Goal: Task Accomplishment & Management: Use online tool/utility

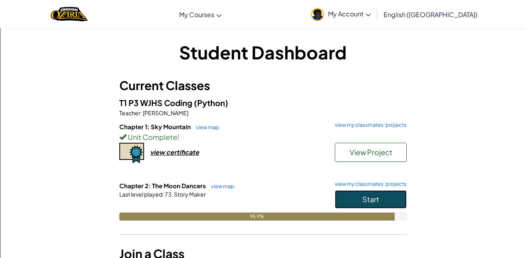
click at [386, 195] on button "Start" at bounding box center [371, 199] width 72 height 18
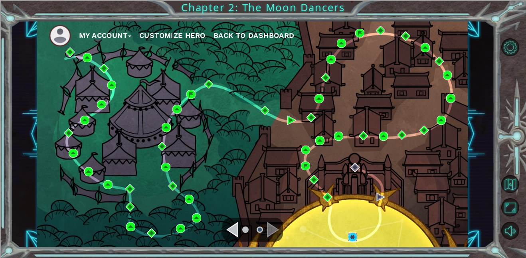
click at [349, 234] on img at bounding box center [352, 237] width 9 height 9
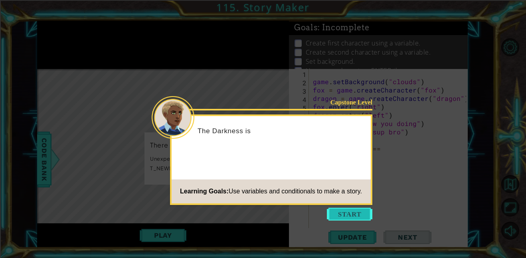
click at [355, 218] on button "Start" at bounding box center [350, 214] width 46 height 13
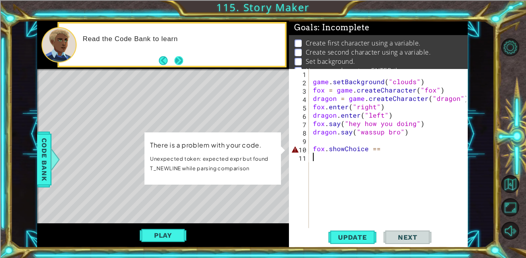
click at [175, 61] on button "Next" at bounding box center [178, 60] width 9 height 9
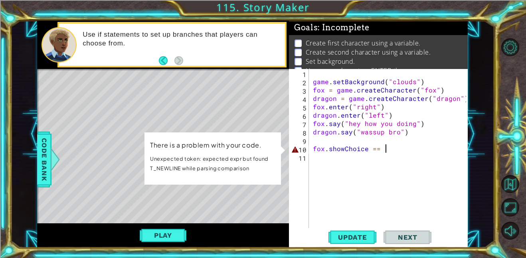
click at [390, 149] on div "game . setBackground ( "clouds" ) fox = game . createCharacter ( "fox" ) dragon…" at bounding box center [390, 157] width 159 height 176
click at [312, 147] on div "game . setBackground ( "clouds" ) fox = game . createCharacter ( "fox" ) dragon…" at bounding box center [390, 157] width 159 height 176
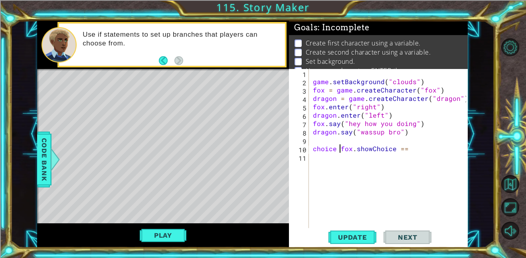
scroll to position [0, 2]
drag, startPoint x: 431, startPoint y: 150, endPoint x: 401, endPoint y: 153, distance: 30.6
click at [401, 153] on div "game . setBackground ( "clouds" ) fox = game . createCharacter ( "fox" ) dragon…" at bounding box center [390, 157] width 159 height 176
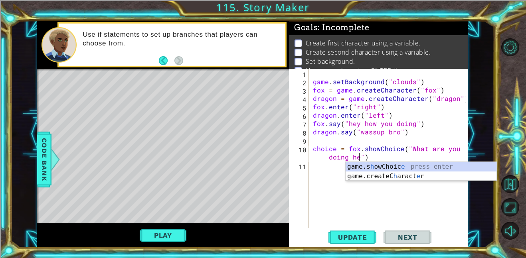
scroll to position [0, 11]
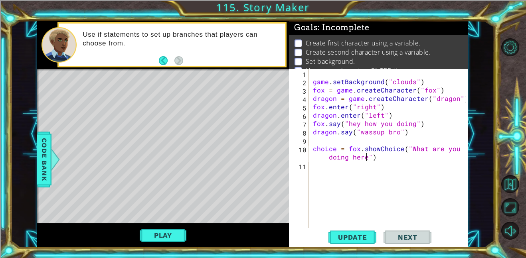
click at [410, 155] on div "game . setBackground ( "clouds" ) fox = game . createCharacter ( "fox" ) dragon…" at bounding box center [390, 157] width 159 height 176
type textarea "choice = fox.showChoice("What are you doing here")"
click at [364, 235] on span "Update" at bounding box center [352, 238] width 45 height 8
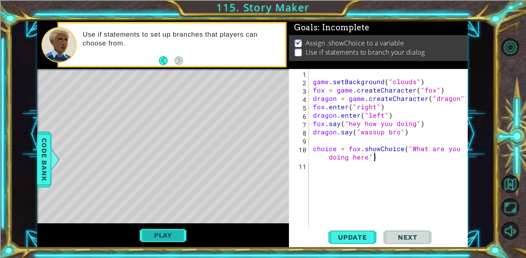
click at [153, 237] on button "Play" at bounding box center [163, 235] width 47 height 15
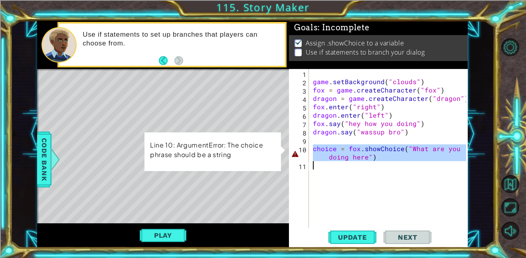
drag, startPoint x: 311, startPoint y: 147, endPoint x: 395, endPoint y: 161, distance: 85.1
click at [395, 161] on div "game . setBackground ( "clouds" ) fox = game . createCharacter ( "fox" ) dragon…" at bounding box center [390, 157] width 159 height 176
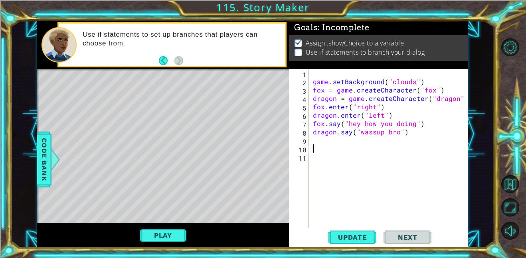
scroll to position [0, 0]
click at [408, 145] on div "game . setBackground ( "clouds" ) fox = game . createCharacter ( "fox" ) dragon…" at bounding box center [390, 157] width 159 height 176
click at [404, 141] on div "game . setBackground ( "clouds" ) fox = game . createCharacter ( "fox" ) dragon…" at bounding box center [390, 157] width 159 height 176
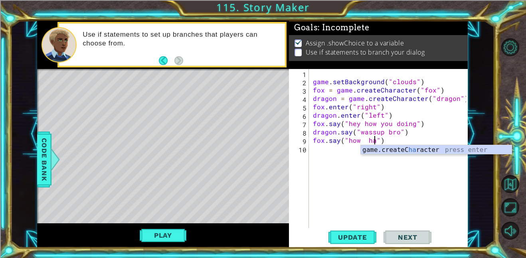
scroll to position [0, 4]
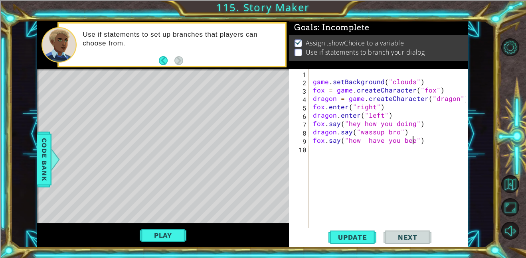
type textarea "fox.say("how have you been")"
click at [432, 149] on div "game . setBackground ( "clouds" ) fox = game . createCharacter ( "fox" ) dragon…" at bounding box center [390, 157] width 159 height 176
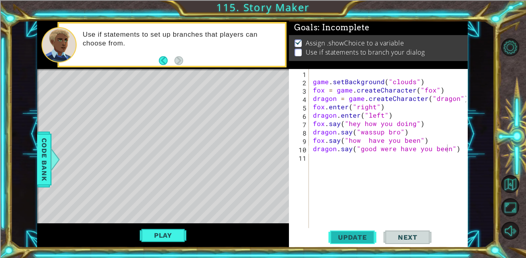
click at [356, 236] on span "Update" at bounding box center [352, 238] width 45 height 8
click at [159, 237] on button "Play" at bounding box center [163, 235] width 47 height 15
click at [178, 234] on button "Play" at bounding box center [163, 235] width 47 height 15
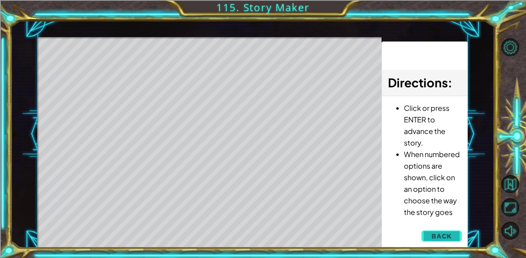
click at [435, 239] on span "Back" at bounding box center [442, 236] width 20 height 8
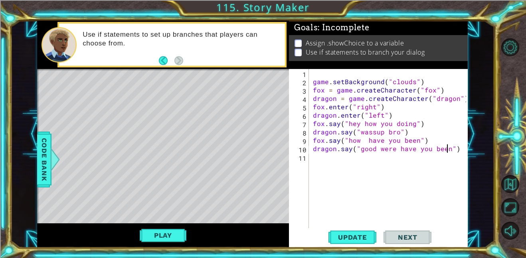
click at [448, 153] on div "game . setBackground ( "clouds" ) fox = game . createCharacter ( "fox" ) dragon…" at bounding box center [390, 157] width 159 height 176
type textarea "dragon.say("good")"
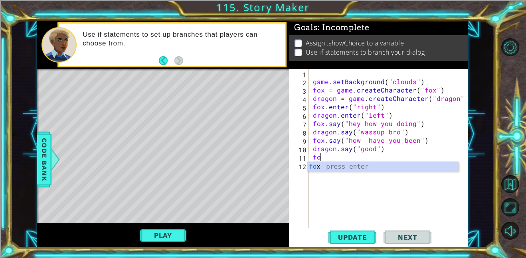
type textarea "f"
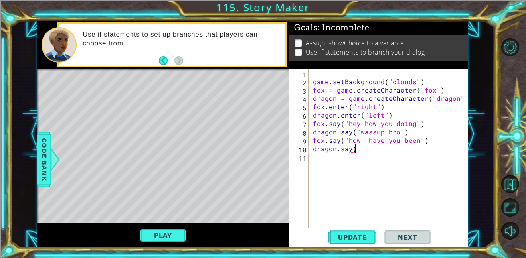
scroll to position [0, 2]
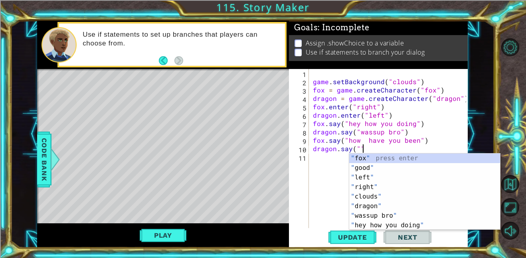
type textarea "dragon.say("")"
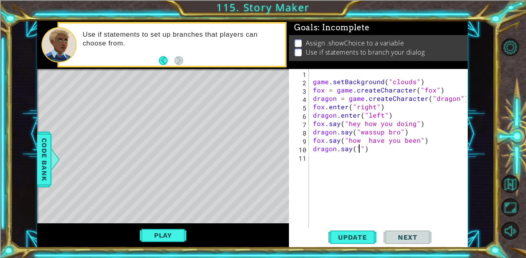
click at [359, 147] on div "game . setBackground ( "clouds" ) fox = game . createCharacter ( "fox" ) dragon…" at bounding box center [390, 157] width 159 height 176
drag, startPoint x: 368, startPoint y: 150, endPoint x: 313, endPoint y: 147, distance: 56.0
click at [313, 147] on div "game . setBackground ( "clouds" ) fox = game . createCharacter ( "fox" ) dragon…" at bounding box center [390, 157] width 159 height 176
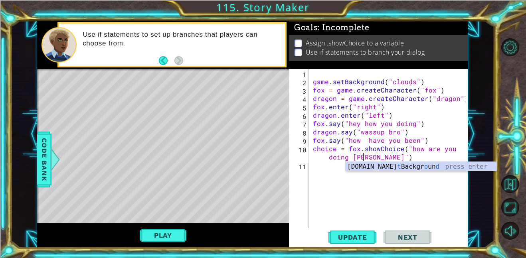
type textarea "choice = fox.showChoice("how are you doing [DATE]")"
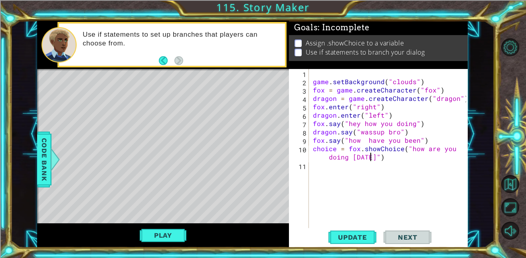
click at [374, 170] on div "game . setBackground ( "clouds" ) fox = game . createCharacter ( "fox" ) dragon…" at bounding box center [390, 157] width 159 height 176
type textarea "if choice == 1:"
click at [409, 148] on div "game . setBackground ( "clouds" ) fox = game . createCharacter ( "fox" ) dragon…" at bounding box center [390, 157] width 159 height 176
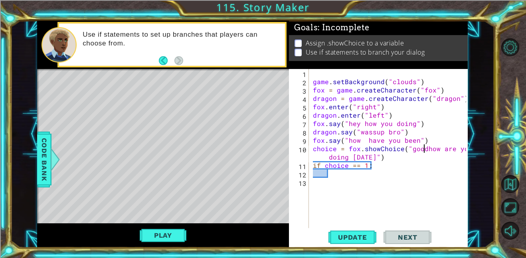
scroll to position [0, 7]
type textarea "choice = fox.showChoice("good how are you doing [DATE]")"
click at [385, 170] on div "game . setBackground ( "clouds" ) fox = game . createCharacter ( "fox" ) dragon…" at bounding box center [390, 157] width 159 height 176
click at [379, 164] on div "game . setBackground ( "clouds" ) fox = game . createCharacter ( "fox" ) dragon…" at bounding box center [390, 157] width 159 height 176
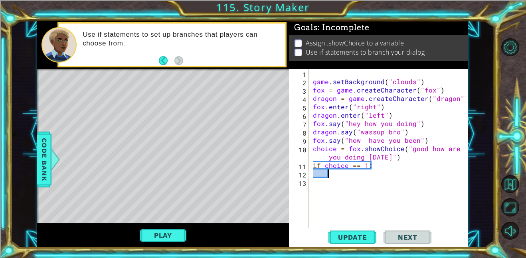
type textarea "if choice == 1:"
type textarea "fox.say("why did you leave home")"
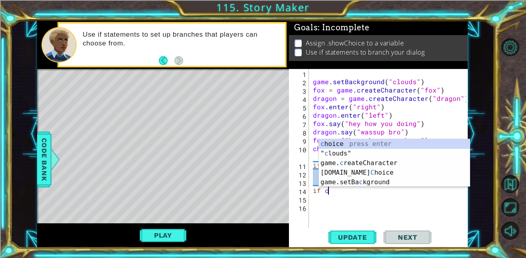
scroll to position [0, 1]
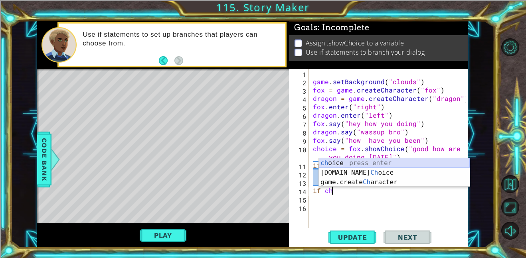
click at [349, 159] on div "ch oice press enter [DOMAIN_NAME] Ch oice press enter game.create Ch aracter pr…" at bounding box center [394, 182] width 151 height 48
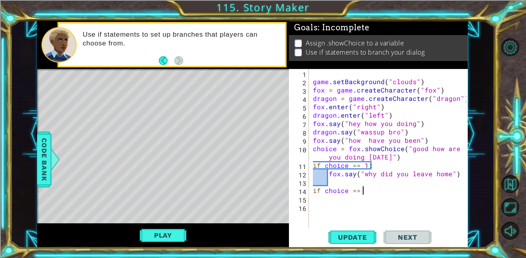
scroll to position [0, 3]
type textarea "if choice == 2:"
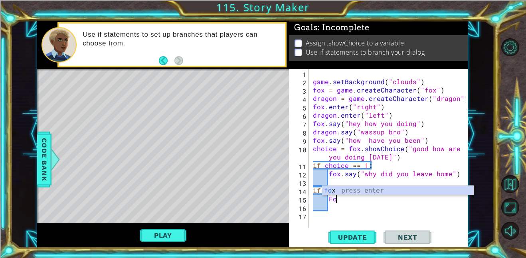
type textarea "F"
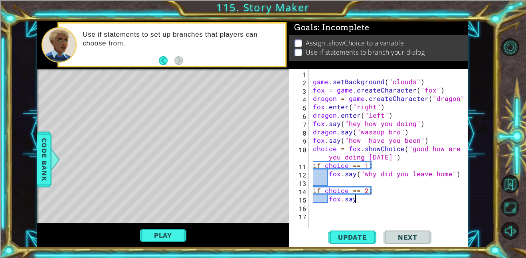
scroll to position [0, 2]
type textarea "fox.say(""
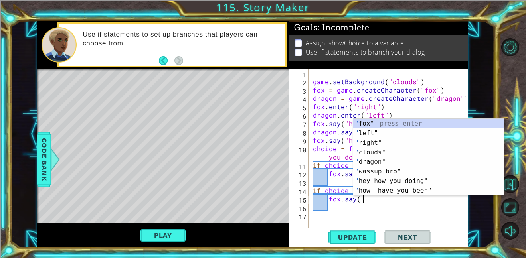
click at [385, 215] on div "game . setBackground ( "clouds" ) fox = game . createCharacter ( "fox" ) dragon…" at bounding box center [390, 157] width 159 height 176
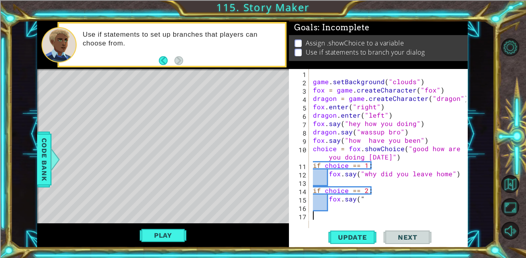
scroll to position [0, 0]
click at [373, 200] on div "game . setBackground ( "clouds" ) fox = game . createCharacter ( "fox" ) dragon…" at bounding box center [390, 157] width 159 height 176
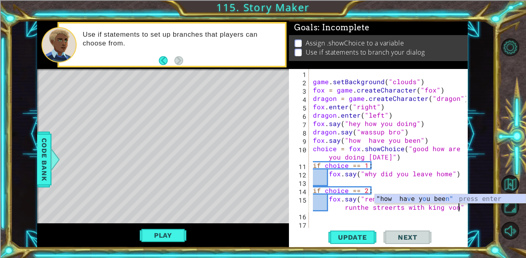
scroll to position [0, 16]
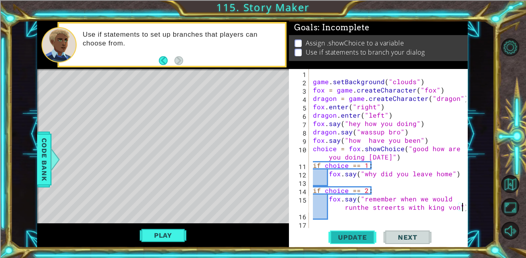
type textarea "fox.say("remember when we would runthe streerts with king von")"
click at [348, 234] on span "Update" at bounding box center [352, 238] width 45 height 8
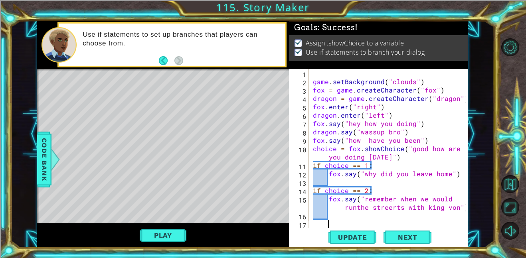
scroll to position [0, 0]
click at [355, 207] on div "game . setBackground ( "clouds" ) fox = game . createCharacter ( "fox" ) dragon…" at bounding box center [390, 157] width 159 height 176
type textarea "fox.say("remember when we would run the streerts with king von")"
click at [327, 224] on div "game . setBackground ( "clouds" ) fox = game . createCharacter ( "fox" ) dragon…" at bounding box center [390, 157] width 159 height 176
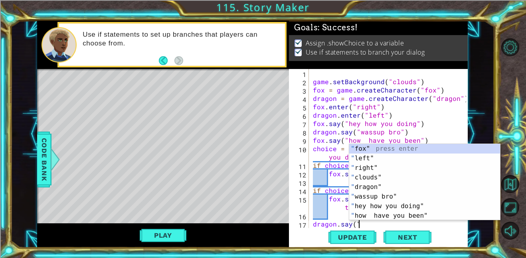
click at [350, 258] on div "1 ההההההההההההההההההההההההההההההההההההההההההההההההההההההההההההההההההההההההההההה…" at bounding box center [263, 129] width 526 height 258
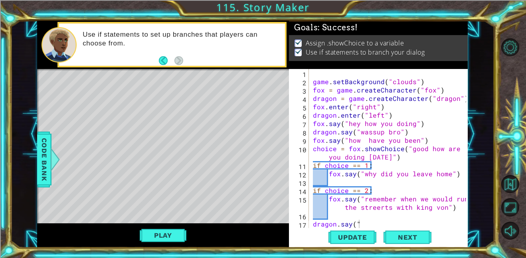
click at [364, 224] on div "game . setBackground ( "clouds" ) fox = game . createCharacter ( "fox" ) dragon…" at bounding box center [390, 157] width 159 height 176
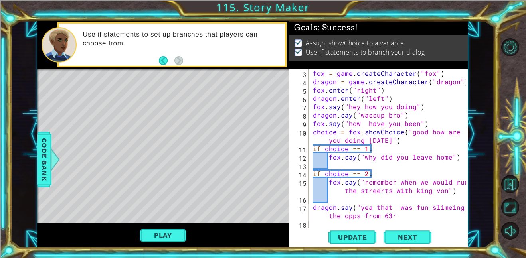
scroll to position [0, 13]
type textarea "dragon.say("yea that was fun slimeing the opps from 63rd")"
click at [343, 236] on span "Update" at bounding box center [352, 238] width 45 height 8
click at [169, 235] on button "Play" at bounding box center [163, 235] width 47 height 15
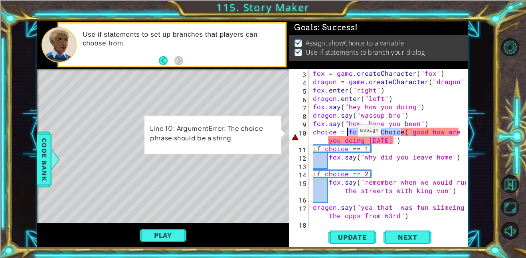
drag, startPoint x: 401, startPoint y: 135, endPoint x: 347, endPoint y: 133, distance: 53.5
click at [347, 133] on div "fox = game . createCharacter ( "fox" ) dragon = game . createCharacter ( "drago…" at bounding box center [390, 157] width 159 height 176
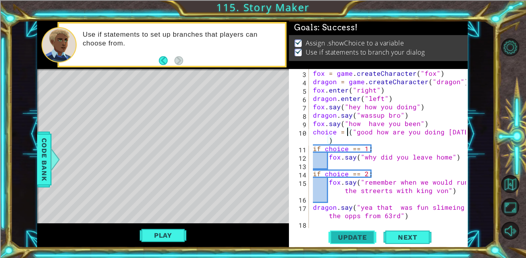
click at [363, 236] on span "Update" at bounding box center [352, 238] width 45 height 8
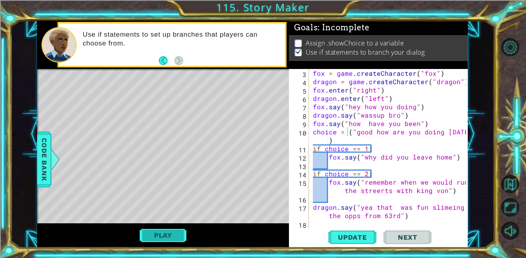
click at [170, 235] on button "Play" at bounding box center [163, 235] width 47 height 15
drag, startPoint x: 363, startPoint y: 158, endPoint x: 448, endPoint y: 158, distance: 84.6
click at [448, 158] on div "fox = game . createCharacter ( "fox" ) dragon = game . createCharacter ( "drago…" at bounding box center [390, 157] width 159 height 176
click at [339, 131] on div "fox = game . createCharacter ( "fox" ) dragon = game . createCharacter ( "drago…" at bounding box center [390, 157] width 159 height 176
paste textarea "fox.showChoice"
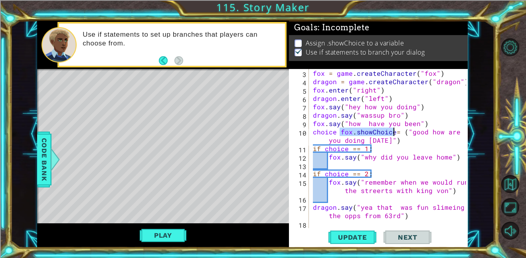
drag, startPoint x: 339, startPoint y: 131, endPoint x: 394, endPoint y: 132, distance: 54.7
click at [394, 132] on div "fox = game . createCharacter ( "fox" ) dragon = game . createCharacter ( "drago…" at bounding box center [390, 157] width 159 height 176
type textarea "choice = ("good how are you doing [DATE]")"
click at [357, 140] on div "fox = game . createCharacter ( "fox" ) dragon = game . createCharacter ( "drago…" at bounding box center [390, 157] width 159 height 176
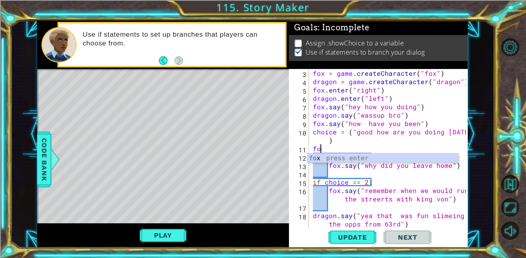
type textarea "f"
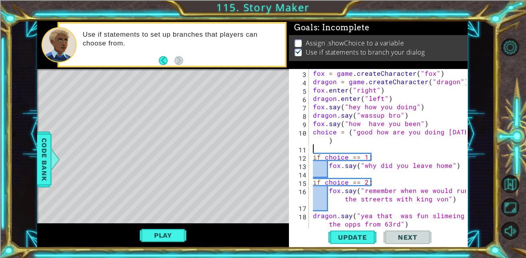
paste textarea "fox.showChoice"
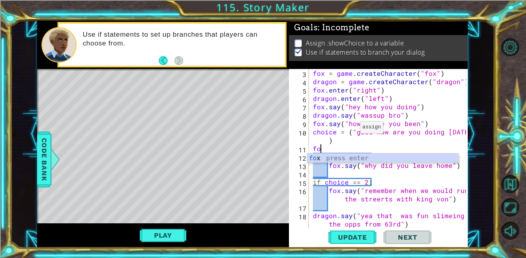
type textarea "f"
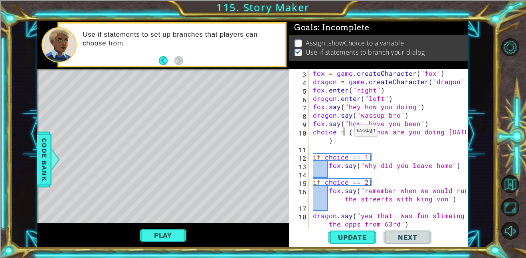
click at [345, 133] on div "fox = game . createCharacter ( "fox" ) dragon = game . createCharacter ( "drago…" at bounding box center [390, 157] width 159 height 176
paste textarea "fox.showChoice"
click at [343, 134] on div "fox = game . createCharacter ( "fox" ) dragon = game . createCharacter ( "drago…" at bounding box center [390, 157] width 159 height 176
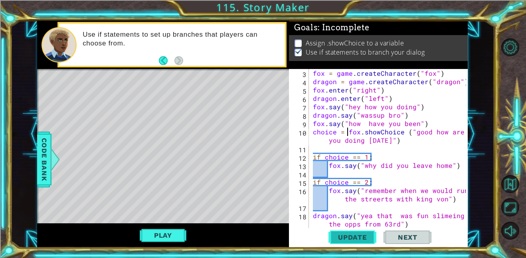
click at [351, 241] on span "Update" at bounding box center [352, 238] width 45 height 8
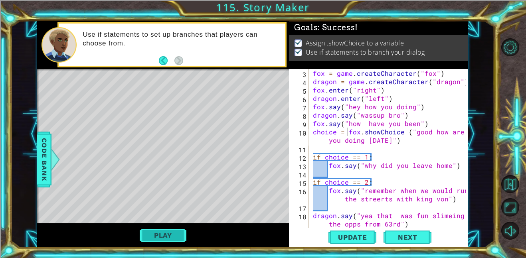
click at [177, 236] on button "Play" at bounding box center [163, 235] width 47 height 15
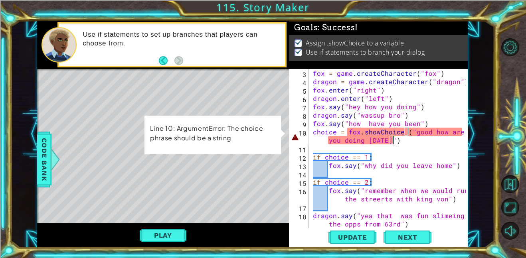
click at [403, 141] on div "fox = game . createCharacter ( "fox" ) dragon = game . createCharacter ( "drago…" at bounding box center [390, 157] width 159 height 176
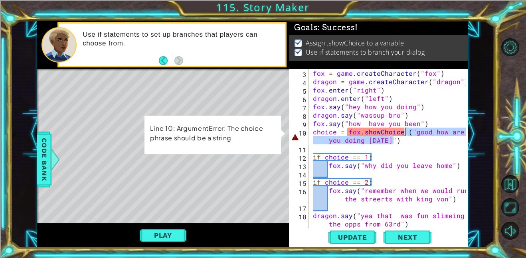
drag, startPoint x: 402, startPoint y: 141, endPoint x: 406, endPoint y: 131, distance: 11.1
click at [406, 131] on div "fox = game . createCharacter ( "fox" ) dragon = game . createCharacter ( "drago…" at bounding box center [390, 157] width 159 height 176
click at [440, 123] on div "fox = game . createCharacter ( "fox" ) dragon = game . createCharacter ( "drago…" at bounding box center [390, 157] width 159 height 176
type textarea "fox.say("how have you been")"
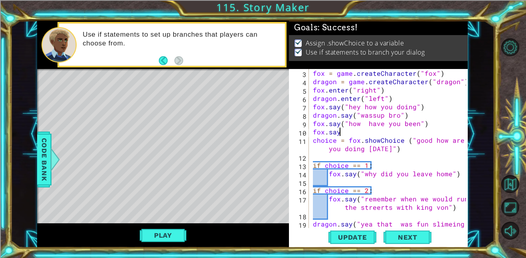
scroll to position [0, 1]
paste textarea "("good how are you doing [DATE]")"
click at [436, 139] on div "fox = game . createCharacter ( "fox" ) dragon = game . createCharacter ( "drago…" at bounding box center [390, 161] width 159 height 184
drag, startPoint x: 413, startPoint y: 143, endPoint x: 471, endPoint y: 142, distance: 57.9
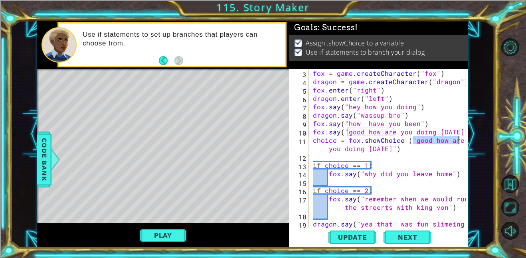
click at [471, 142] on div "1 ההההההההההההההההההההההההההההההההההההההההההההההההההההההההההההההההההההההההההההה…" at bounding box center [252, 134] width 484 height 227
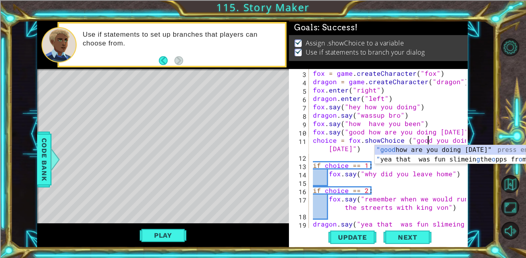
scroll to position [0, 7]
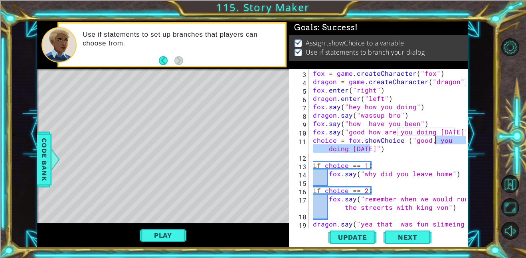
drag, startPoint x: 370, startPoint y: 150, endPoint x: 436, endPoint y: 143, distance: 65.4
click at [436, 143] on div "fox = game . createCharacter ( "fox" ) dragon = game . createCharacter ( "drago…" at bounding box center [390, 161] width 159 height 184
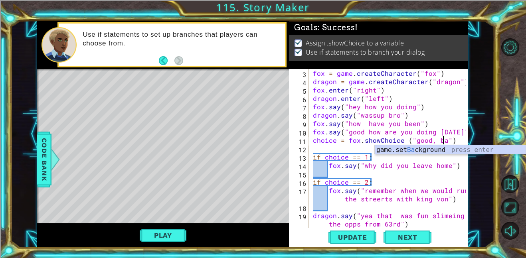
scroll to position [0, 8]
click at [350, 238] on span "Update" at bounding box center [352, 238] width 45 height 8
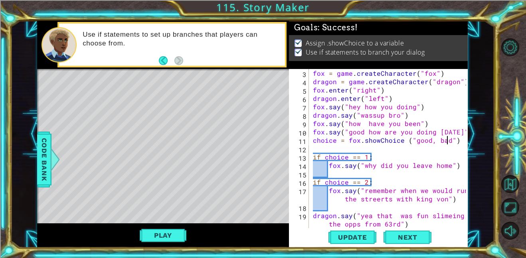
click at [177, 244] on div "Play" at bounding box center [163, 236] width 252 height 24
click at [178, 236] on button "Play" at bounding box center [163, 235] width 47 height 15
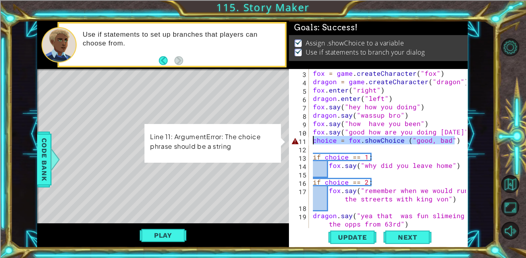
drag, startPoint x: 456, startPoint y: 142, endPoint x: 306, endPoint y: 139, distance: 149.3
click at [306, 139] on div "choice = fox.showChoice ("good, bad") 3 4 5 6 7 8 9 10 11 12 13 14 15 16 17 18 …" at bounding box center [377, 148] width 177 height 159
click at [306, 139] on div "11" at bounding box center [300, 141] width 18 height 8
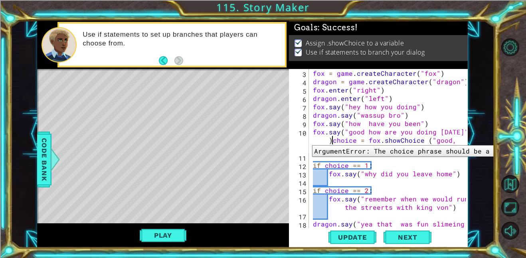
scroll to position [0, 9]
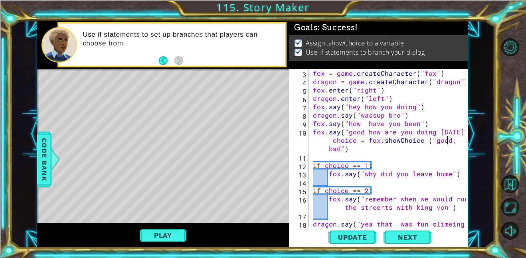
click at [446, 139] on div "fox = game . createCharacter ( "fox" ) dragon = game . createCharacter ( "drago…" at bounding box center [390, 161] width 159 height 184
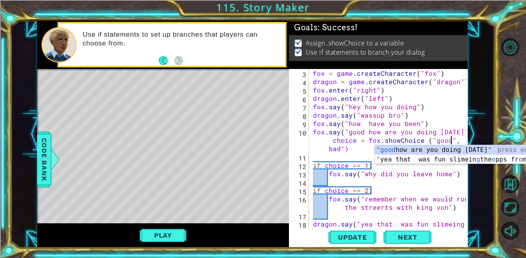
click at [328, 148] on div "fox = game . createCharacter ( "fox" ) dragon = game . createCharacter ( "drago…" at bounding box center [390, 161] width 159 height 184
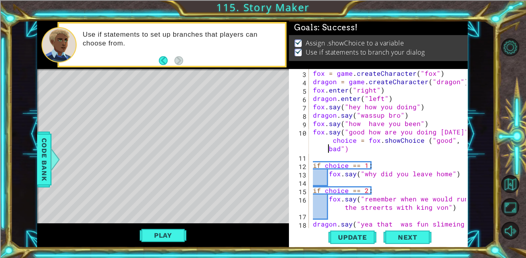
scroll to position [0, 18]
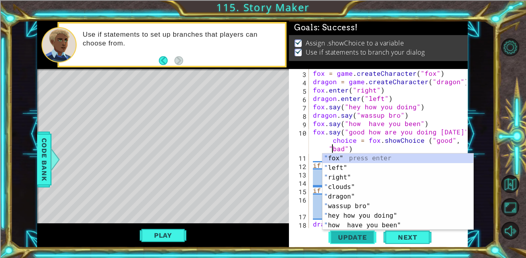
click at [334, 237] on span "Update" at bounding box center [352, 238] width 45 height 8
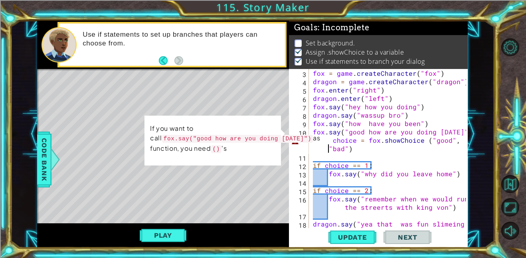
click at [329, 149] on div "fox = game . createCharacter ( "fox" ) dragon = game . createCharacter ( "drago…" at bounding box center [390, 161] width 159 height 184
click at [331, 138] on div "fox = game . createCharacter ( "fox" ) dragon = game . createCharacter ( "drago…" at bounding box center [390, 161] width 159 height 184
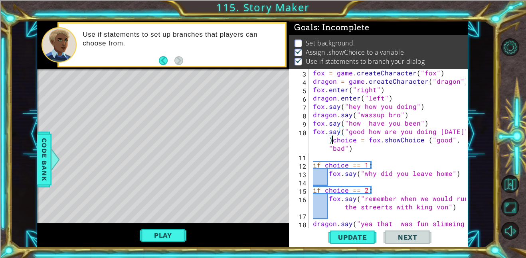
type textarea "fox.say("good how are you doing [DATE]"choice = fox.showChoice ("good", "bad")"
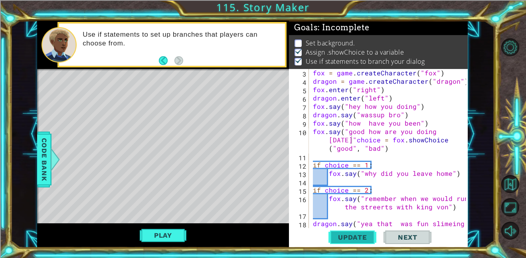
click at [349, 237] on span "Update" at bounding box center [352, 238] width 45 height 8
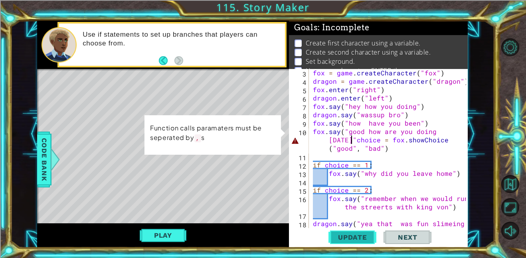
scroll to position [0, 9]
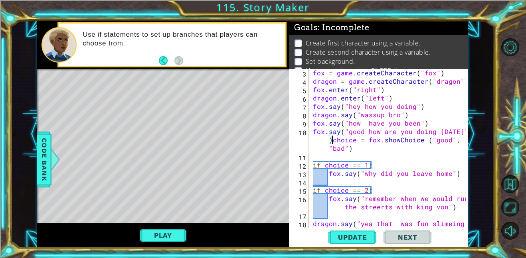
click at [329, 142] on div "fox = game . createCharacter ( "fox" ) dragon = game . createCharacter ( "drago…" at bounding box center [390, 161] width 159 height 184
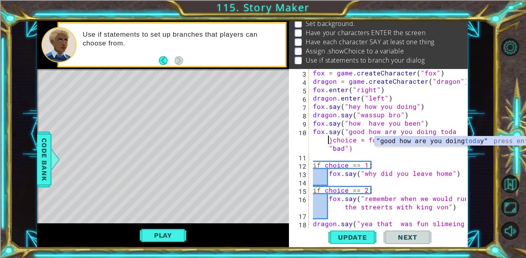
scroll to position [0, 9]
click at [340, 241] on span "Update" at bounding box center [352, 238] width 45 height 8
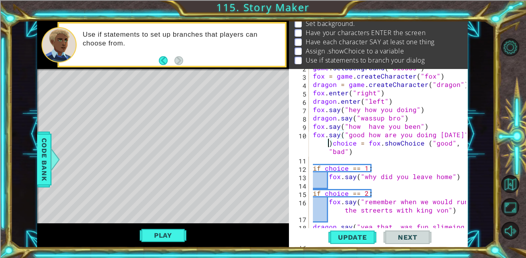
scroll to position [14, 0]
click at [350, 237] on span "Update" at bounding box center [352, 238] width 45 height 8
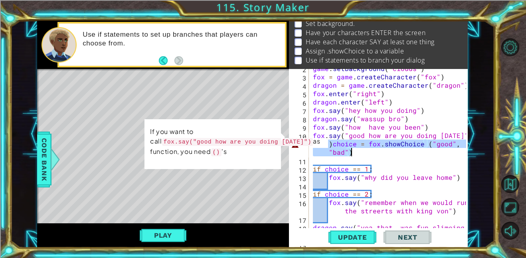
drag, startPoint x: 329, startPoint y: 143, endPoint x: 402, endPoint y: 154, distance: 74.6
click at [402, 154] on div "game . setBackground ( "clouds" ) fox = game . createCharacter ( "fox" ) dragon…" at bounding box center [390, 156] width 159 height 184
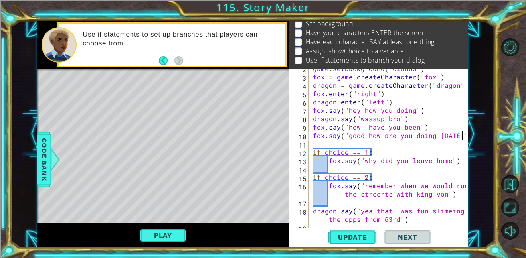
scroll to position [0, 9]
type textarea "fox.say("good how are you doing [DATE]")"
click at [345, 238] on span "Update" at bounding box center [352, 238] width 45 height 8
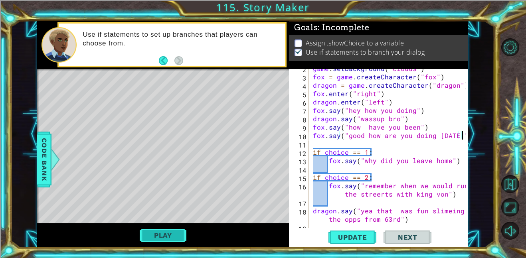
scroll to position [0, 0]
click at [168, 234] on button "Play" at bounding box center [163, 235] width 47 height 15
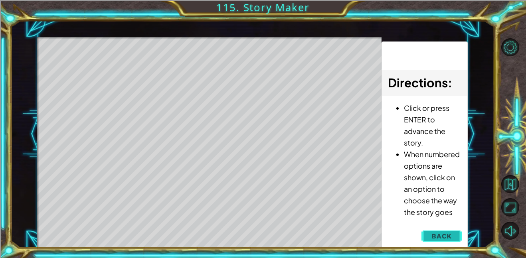
click at [441, 232] on button "Back" at bounding box center [442, 236] width 40 height 16
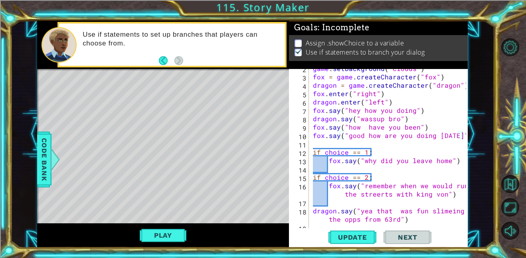
click at [331, 144] on div "game . setBackground ( "clouds" ) fox = game . createCharacter ( "fox" ) dragon…" at bounding box center [390, 152] width 159 height 176
click at [40, 184] on div "Code Bank" at bounding box center [44, 160] width 14 height 56
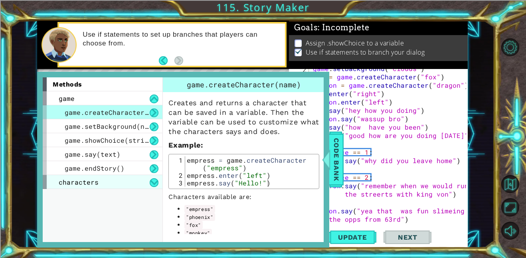
click at [111, 182] on div "characters" at bounding box center [103, 182] width 120 height 14
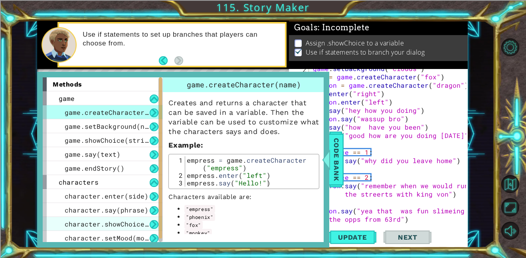
click at [131, 222] on span "character.showChoice(string1, string2)" at bounding box center [141, 224] width 152 height 8
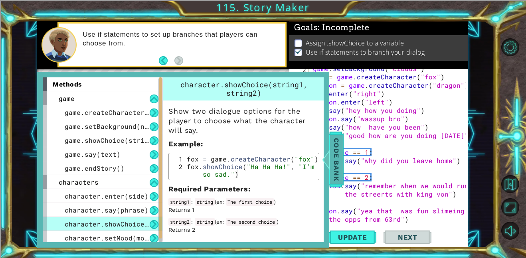
click at [330, 170] on div at bounding box center [326, 160] width 10 height 24
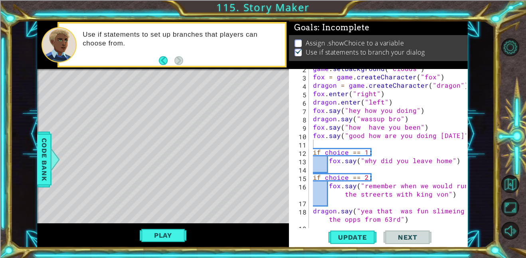
click at [366, 143] on div "game . setBackground ( "clouds" ) fox = game . createCharacter ( "fox" ) dragon…" at bounding box center [390, 152] width 159 height 176
click at [43, 161] on span "Code Bank" at bounding box center [44, 159] width 13 height 49
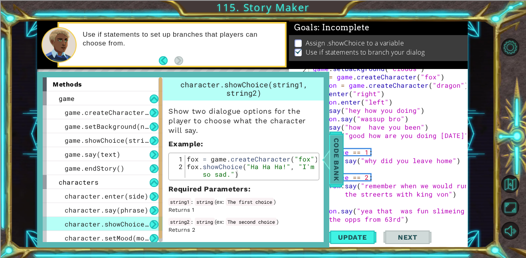
click at [337, 168] on span "Code Bank" at bounding box center [336, 159] width 13 height 49
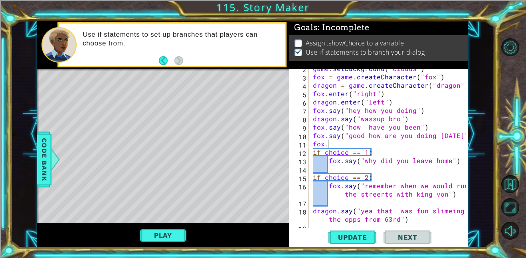
click at [333, 146] on div "game . setBackground ( "clouds" ) fox = game . createCharacter ( "fox" ) dragon…" at bounding box center [390, 152] width 159 height 176
click at [48, 166] on span "Code Bank" at bounding box center [44, 159] width 13 height 49
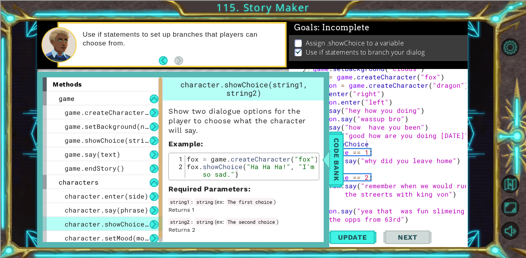
click at [399, 143] on div "game . setBackground ( "clouds" ) fox = game . createCharacter ( "fox" ) dragon…" at bounding box center [390, 152] width 159 height 176
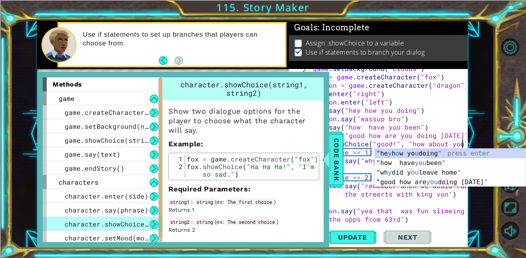
scroll to position [0, 9]
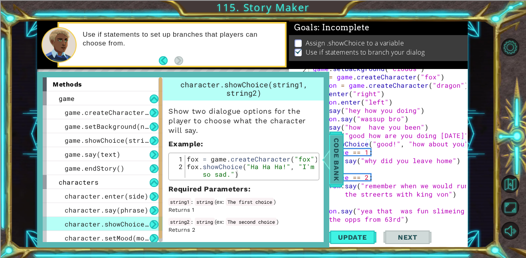
click at [341, 146] on span "Code Bank" at bounding box center [336, 159] width 13 height 49
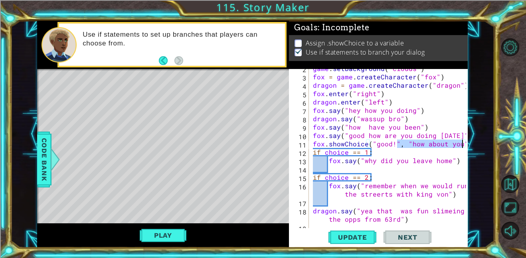
drag, startPoint x: 398, startPoint y: 145, endPoint x: 461, endPoint y: 146, distance: 63.1
click at [461, 146] on div "fox.showChoice("good!", "how about you") 2 3 4 5 6 7 8 9 10 11 12 13 14 15 16 1…" at bounding box center [377, 148] width 177 height 159
click at [361, 236] on span "Update" at bounding box center [352, 238] width 45 height 8
click at [157, 236] on button "Play" at bounding box center [163, 235] width 47 height 15
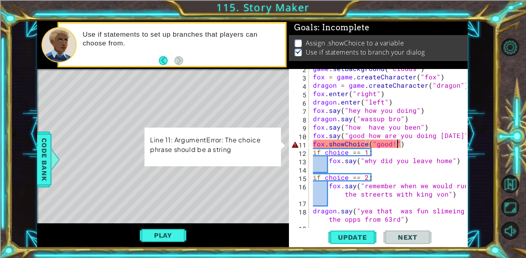
click at [398, 147] on div "game . setBackground ( "clouds" ) fox = game . createCharacter ( "fox" ) dragon…" at bounding box center [390, 152] width 159 height 176
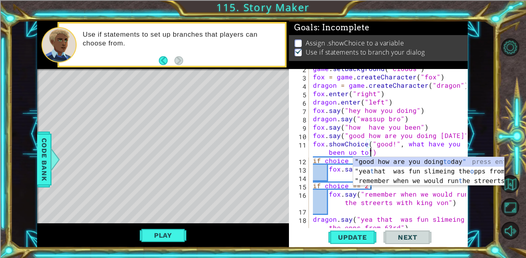
scroll to position [0, 12]
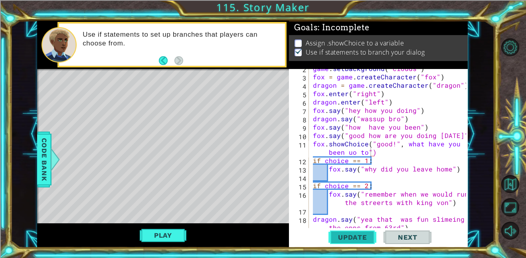
click at [340, 235] on span "Update" at bounding box center [352, 238] width 45 height 8
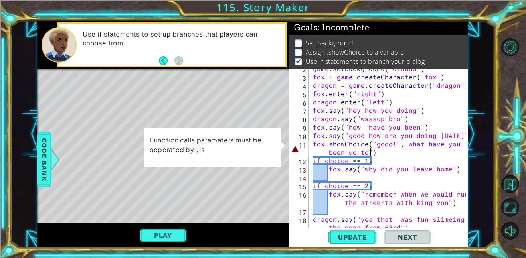
click at [402, 145] on div "game . setBackground ( "clouds" ) fox = game . createCharacter ( "fox" ) dragon…" at bounding box center [390, 156] width 159 height 184
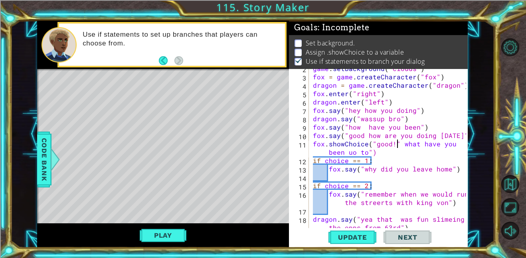
scroll to position [0, 5]
click at [405, 148] on div "game . setBackground ( "clouds" ) fox = game . createCharacter ( "fox" ) dragon…" at bounding box center [390, 156] width 159 height 184
click at [361, 239] on span "Update" at bounding box center [352, 238] width 45 height 8
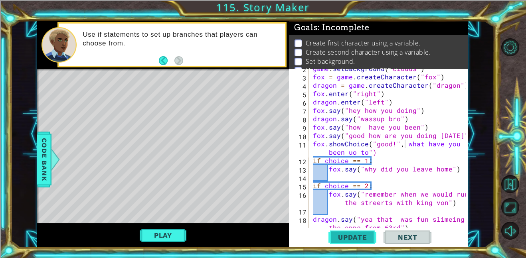
click at [351, 234] on span "Update" at bounding box center [352, 238] width 45 height 8
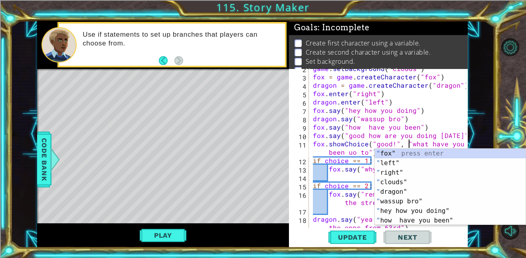
click at [329, 153] on div "game . setBackground ( "clouds" ) fox = game . createCharacter ( "fox" ) dragon…" at bounding box center [390, 156] width 159 height 184
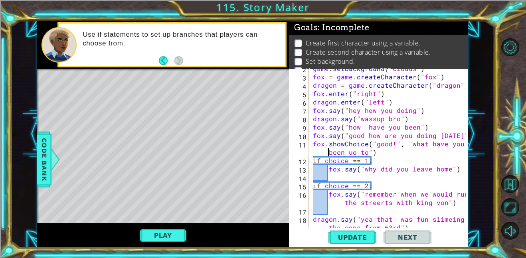
click at [313, 144] on div "game . setBackground ( "clouds" ) fox = game . createCharacter ( "fox" ) dragon…" at bounding box center [390, 156] width 159 height 184
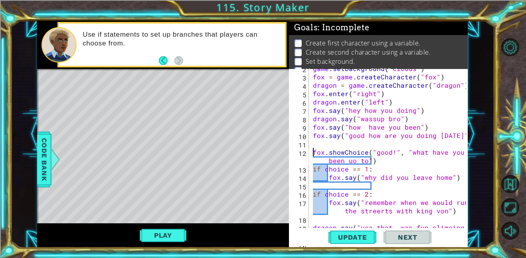
click at [313, 92] on div "game . setBackground ( "clouds" ) fox = game . createCharacter ( "fox" ) dragon…" at bounding box center [390, 156] width 159 height 184
type textarea "fox.enter("right")"
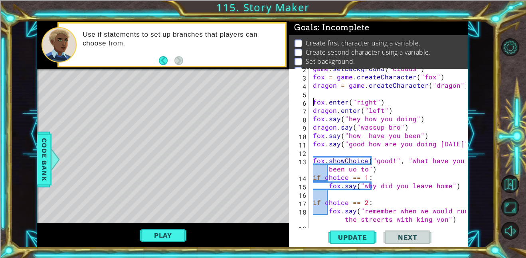
scroll to position [0, 0]
type textarea "game.setBackground("clouds")"
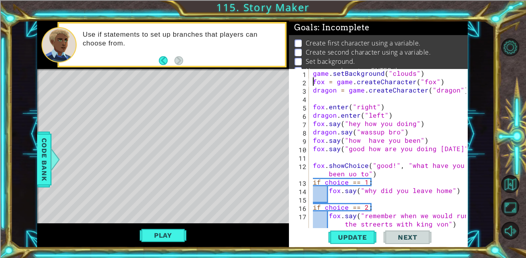
type textarea "dragon = game.createCharacter("dragon")"
type textarea "fox.say("good how are you doing [DATE]")"
type textarea "fox.say("why did you leave home")"
type textarea "fox.say("remember when we would run the streerts with king von")"
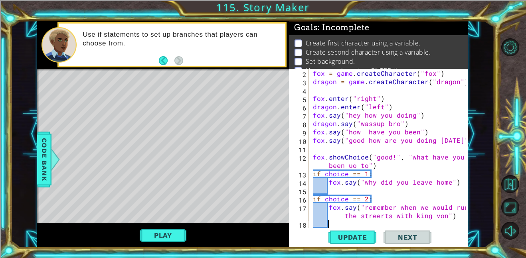
type textarea "dragon.say("yea that was fun slimeing the opps from 63rd")"
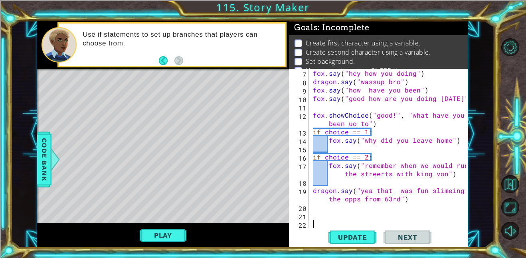
scroll to position [50, 0]
click at [347, 236] on span "Update" at bounding box center [352, 238] width 45 height 8
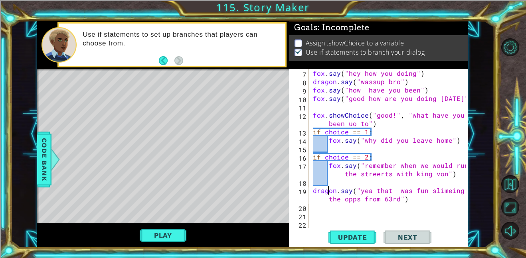
scroll to position [0, 0]
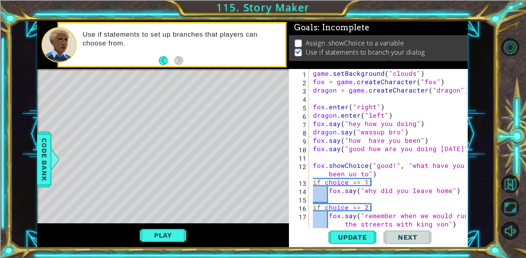
click at [314, 164] on div "game . setBackground ( "clouds" ) fox = game . createCharacter ( "fox" ) dragon…" at bounding box center [390, 157] width 159 height 176
click at [47, 169] on span "Code Bank" at bounding box center [44, 159] width 13 height 49
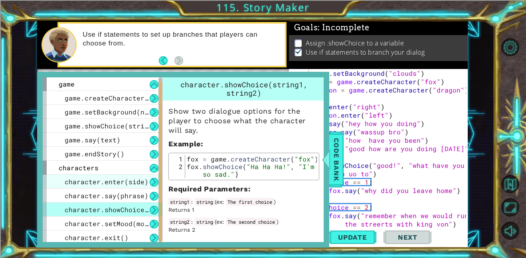
scroll to position [16, 0]
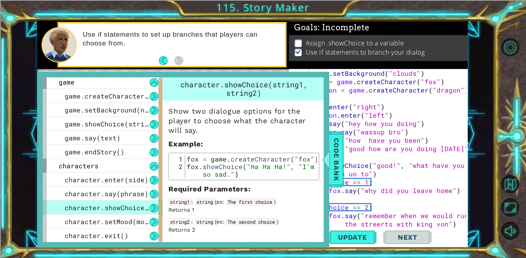
click at [407, 176] on div "game . setBackground ( "clouds" ) fox = game . createCharacter ( "fox" ) dragon…" at bounding box center [390, 157] width 159 height 176
click at [337, 164] on span "Code Bank" at bounding box center [336, 159] width 13 height 49
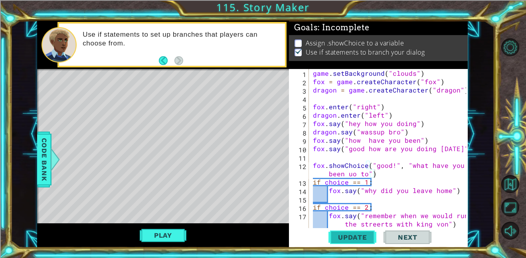
click at [351, 238] on span "Update" at bounding box center [352, 238] width 45 height 8
click at [313, 164] on div "game . setBackground ( "clouds" ) fox = game . createCharacter ( "fox" ) dragon…" at bounding box center [390, 157] width 159 height 176
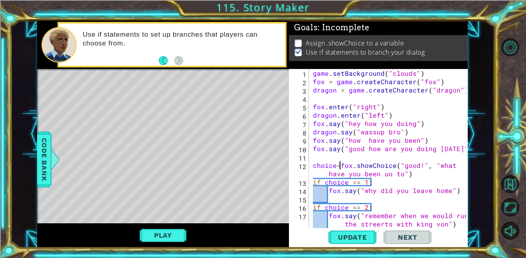
scroll to position [0, 2]
type textarea "choice = fox.showChoice("good!", "what have you been uo to")"
click at [361, 239] on span "Update" at bounding box center [352, 238] width 45 height 8
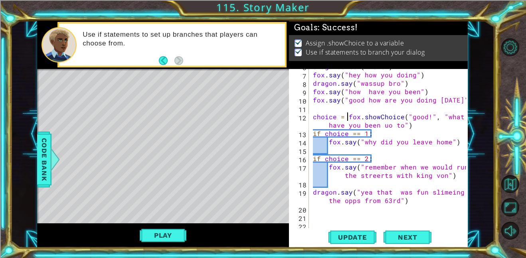
scroll to position [49, 0]
click at [420, 125] on div "dragon . enter ( "left" ) fox . say ( "hey how you doing" ) dragon . say ( "was…" at bounding box center [390, 150] width 159 height 176
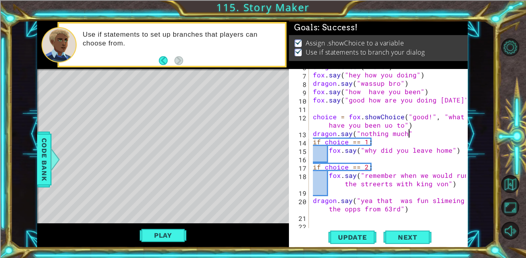
scroll to position [0, 6]
click at [358, 238] on span "Update" at bounding box center [352, 238] width 45 height 8
click at [177, 235] on button "Play" at bounding box center [163, 235] width 47 height 15
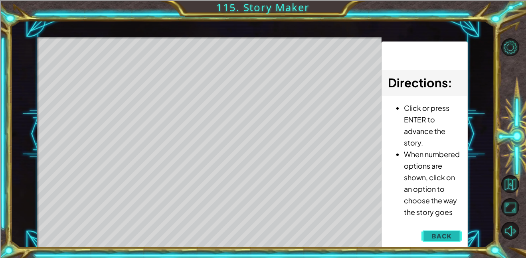
click at [441, 234] on span "Back" at bounding box center [442, 236] width 20 height 8
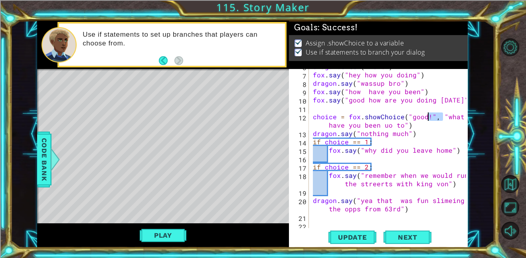
drag, startPoint x: 442, startPoint y: 117, endPoint x: 429, endPoint y: 119, distance: 13.3
click at [429, 119] on div "dragon . enter ( "left" ) fox . say ( "hey how you doing" ) dragon . say ( "was…" at bounding box center [390, 150] width 159 height 176
click at [351, 236] on span "Update" at bounding box center [352, 238] width 45 height 8
click at [352, 236] on span "Update" at bounding box center [352, 238] width 45 height 8
click at [164, 237] on button "Play" at bounding box center [163, 235] width 47 height 15
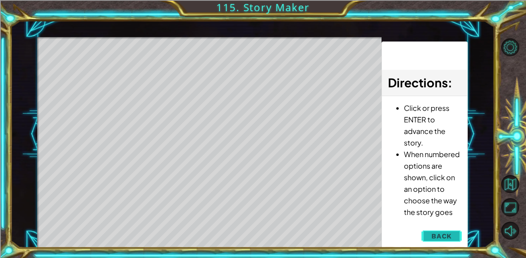
click at [436, 232] on span "Back" at bounding box center [442, 236] width 20 height 8
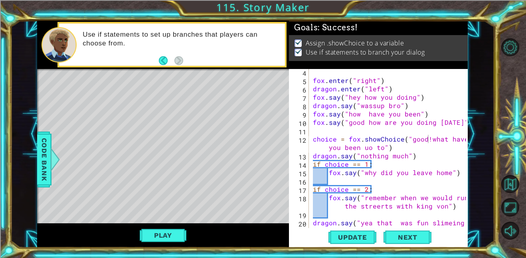
scroll to position [26, 0]
click at [325, 124] on div "fox . enter ( "right" ) dragon . enter ( "left" ) fox . say ( "hey how you doin…" at bounding box center [390, 161] width 159 height 184
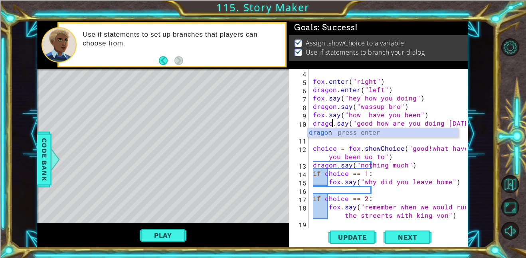
scroll to position [0, 1]
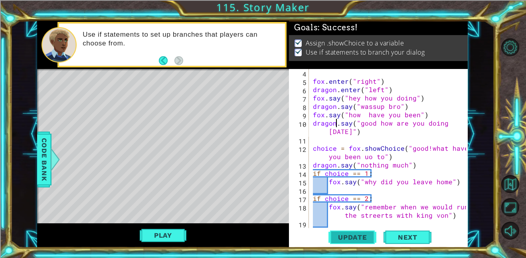
click at [349, 239] on span "Update" at bounding box center [352, 238] width 45 height 8
click at [153, 236] on button "Play" at bounding box center [163, 235] width 47 height 15
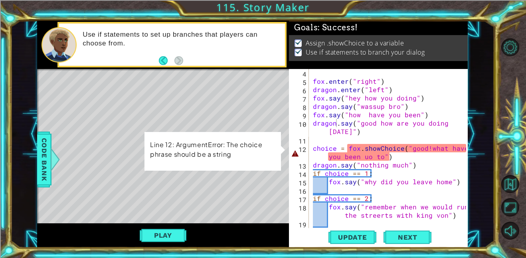
click at [428, 148] on div "fox . enter ( "right" ) dragon . enter ( "left" ) fox . say ( "hey how you doin…" at bounding box center [390, 161] width 159 height 184
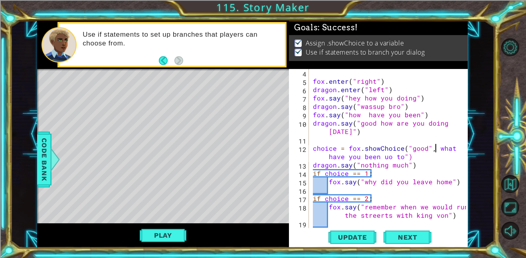
scroll to position [0, 8]
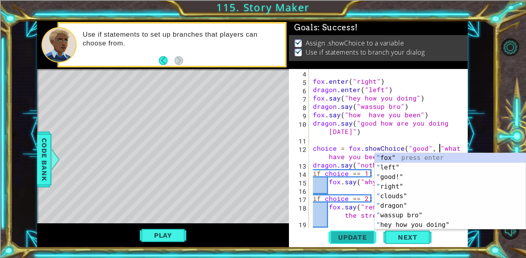
click at [368, 235] on span "Update" at bounding box center [352, 238] width 45 height 8
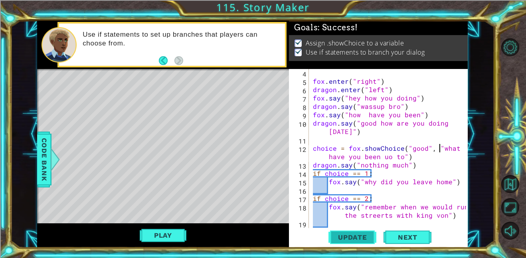
click at [368, 235] on span "Update" at bounding box center [352, 238] width 45 height 8
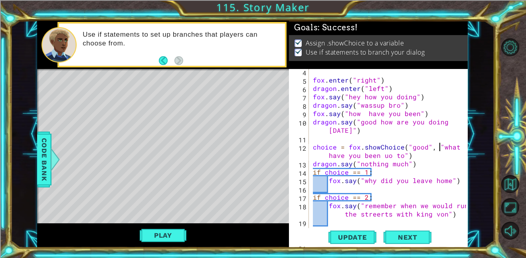
scroll to position [35, 0]
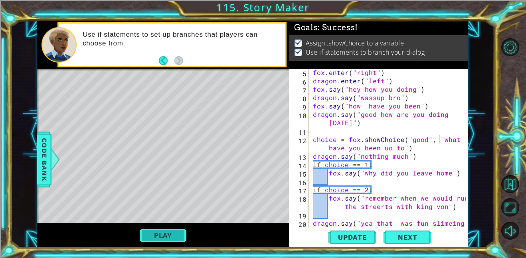
click at [168, 236] on button "Play" at bounding box center [163, 235] width 47 height 15
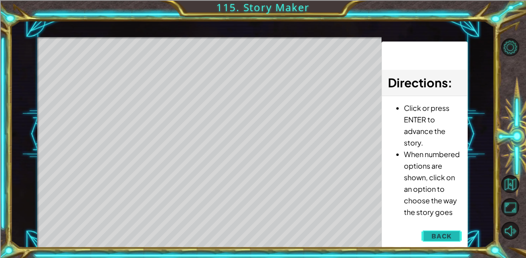
click at [440, 234] on span "Back" at bounding box center [442, 236] width 20 height 8
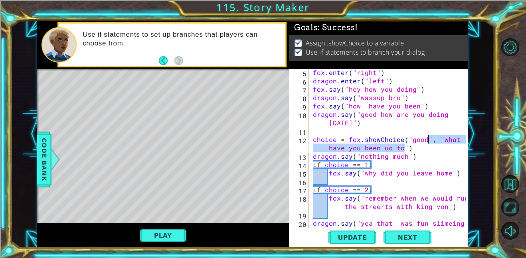
drag, startPoint x: 403, startPoint y: 148, endPoint x: 429, endPoint y: 141, distance: 26.4
click at [429, 141] on div "fox . enter ( "right" ) dragon . enter ( "left" ) fox . say ( "hey how you doin…" at bounding box center [390, 160] width 159 height 184
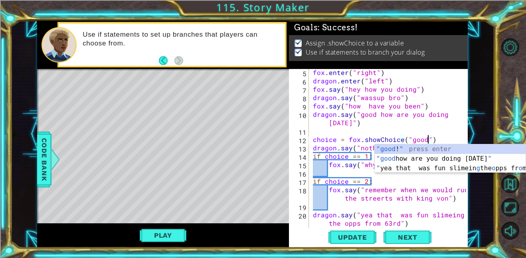
scroll to position [0, 7]
click at [361, 236] on span "Update" at bounding box center [352, 238] width 45 height 8
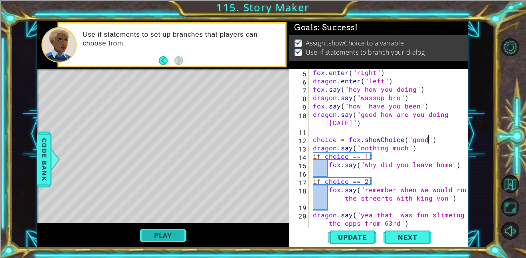
click at [155, 236] on button "Play" at bounding box center [163, 235] width 47 height 15
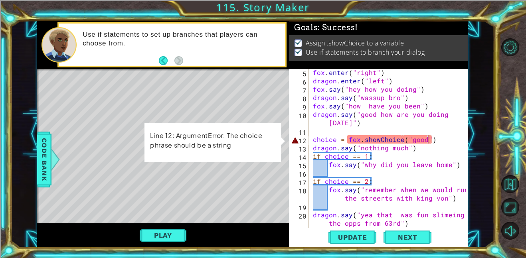
click at [427, 137] on div "fox . enter ( "right" ) dragon . enter ( "left" ) fox . say ( "hey how you doin…" at bounding box center [390, 156] width 159 height 176
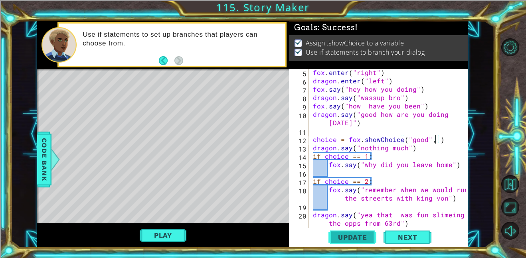
click at [358, 234] on span "Update" at bounding box center [352, 238] width 45 height 8
click at [46, 151] on span "Code Bank" at bounding box center [44, 159] width 13 height 49
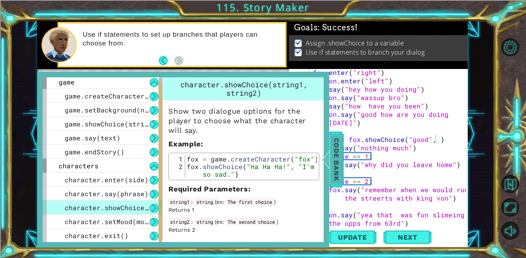
click at [336, 157] on span "Code Bank" at bounding box center [336, 159] width 13 height 49
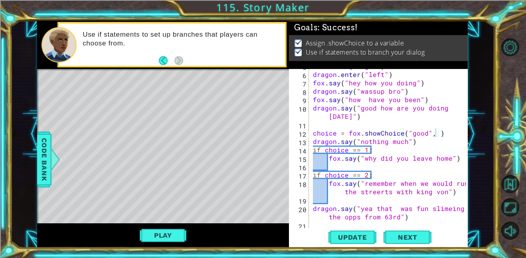
scroll to position [45, 0]
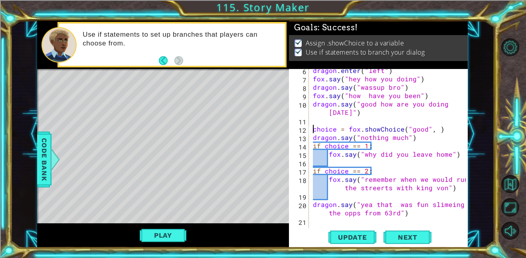
click at [314, 130] on div "dragon . enter ( "left" ) fox . say ( "hey how you doing" ) dragon . say ( "was…" at bounding box center [390, 154] width 159 height 176
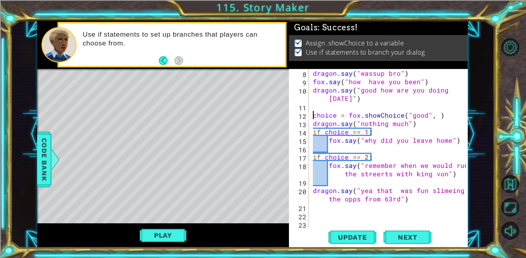
scroll to position [59, 0]
click at [405, 236] on span "Next" at bounding box center [408, 238] width 36 height 8
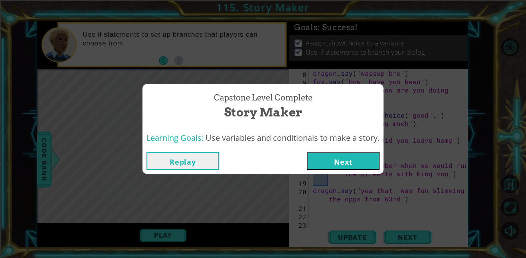
click at [197, 159] on button "Replay" at bounding box center [183, 161] width 73 height 18
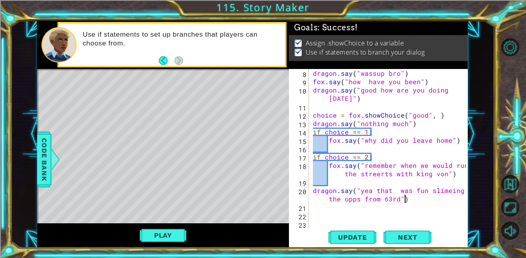
click at [412, 200] on div "dragon . say ( "wassup bro" ) fox . say ( "how have you been" ) dragon . say ( …" at bounding box center [390, 157] width 159 height 176
click at [432, 116] on div "dragon . say ( "wassup bro" ) fox . say ( "how have you been" ) dragon . say ( …" at bounding box center [390, 157] width 159 height 176
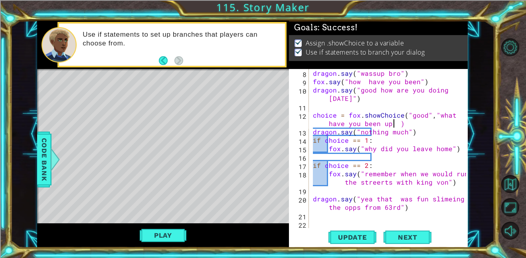
scroll to position [0, 13]
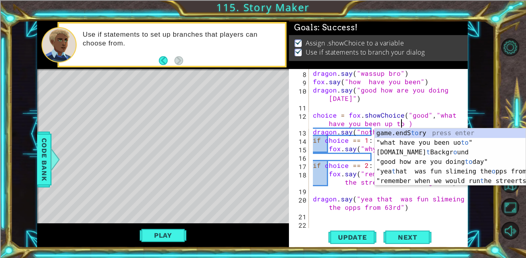
type textarea "choice = fox.showChoice("good","what have you been up to" )"
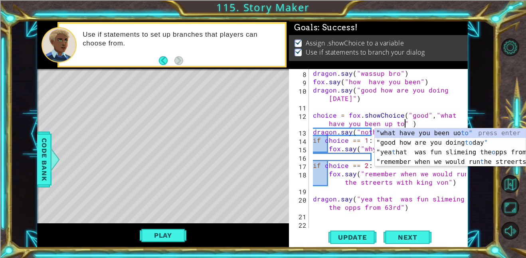
click at [411, 214] on div "dragon . say ( "wassup bro" ) fox . say ( "how have you been" ) dragon . say ( …" at bounding box center [390, 157] width 159 height 176
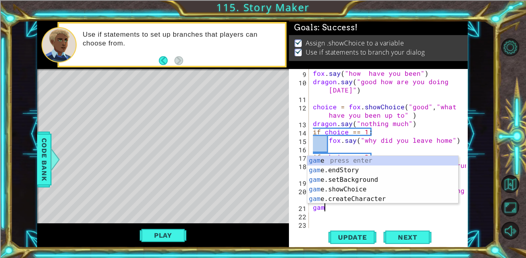
scroll to position [0, 0]
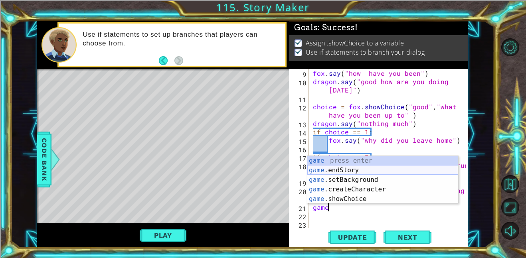
click at [380, 176] on div "game press enter game .endStory press enter game .setBackground press enter gam…" at bounding box center [382, 189] width 151 height 67
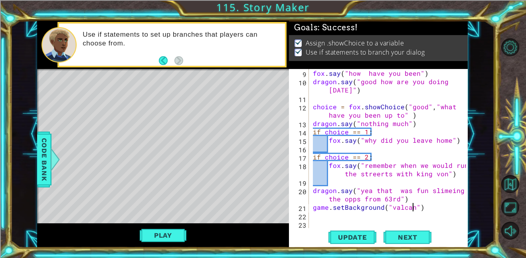
scroll to position [0, 6]
click at [361, 234] on span "Update" at bounding box center [352, 238] width 45 height 8
click at [433, 207] on div "fox . say ( "how have you been" ) dragon . say ( "good how are you doing [DATE]…" at bounding box center [390, 157] width 159 height 176
click at [176, 231] on button "Play" at bounding box center [163, 235] width 47 height 15
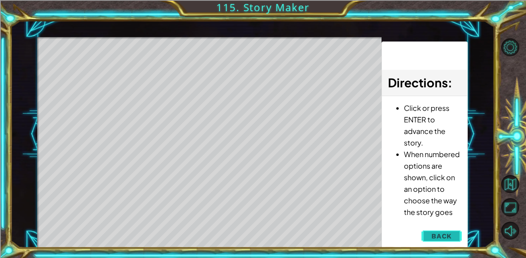
click at [431, 235] on button "Back" at bounding box center [442, 236] width 40 height 16
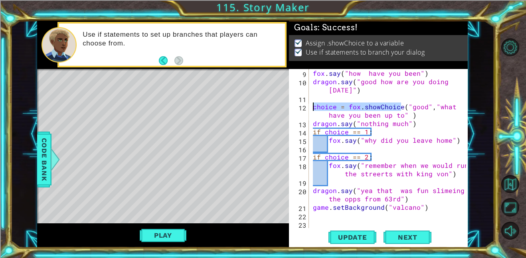
drag, startPoint x: 400, startPoint y: 108, endPoint x: 311, endPoint y: 109, distance: 88.6
click at [311, 109] on div "fox . say ( "how have you been" ) dragon . say ( "good how are you doing [DATE]…" at bounding box center [390, 157] width 159 height 176
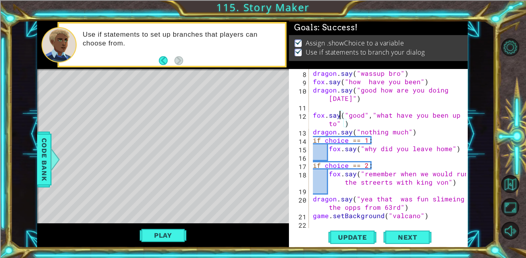
scroll to position [0, 2]
click at [356, 238] on span "Update" at bounding box center [352, 238] width 45 height 8
drag, startPoint x: 373, startPoint y: 114, endPoint x: 364, endPoint y: 115, distance: 8.4
click at [364, 115] on div "dragon . say ( "wassup bro" ) fox . say ( "how have you been" ) dragon . say ( …" at bounding box center [390, 157] width 159 height 176
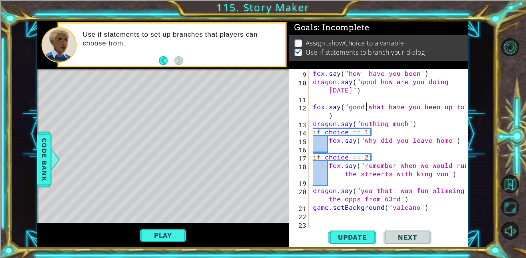
scroll to position [67, 0]
click at [428, 209] on div "fox . say ( "how have you been" ) dragon . say ( "good how are you doing [DATE]…" at bounding box center [390, 157] width 159 height 176
click at [359, 236] on span "Update" at bounding box center [352, 238] width 45 height 8
click at [158, 237] on button "Play" at bounding box center [163, 235] width 47 height 15
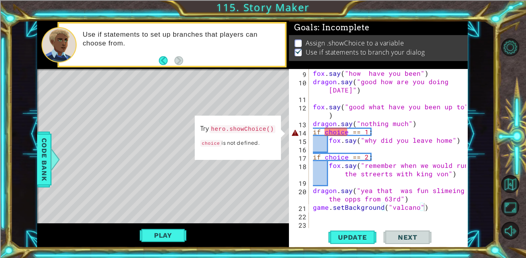
click at [399, 125] on div "fox . say ( "how have you been" ) dragon . say ( "good how are you doing [DATE]…" at bounding box center [390, 157] width 159 height 176
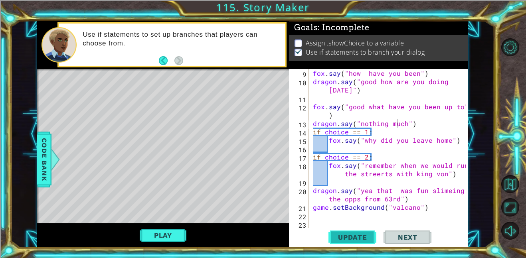
click at [355, 240] on span "Update" at bounding box center [352, 238] width 45 height 8
drag, startPoint x: 325, startPoint y: 132, endPoint x: 313, endPoint y: 133, distance: 11.2
click at [313, 133] on div "fox . say ( "how have you been" ) dragon . say ( "good how are you doing [DATE]…" at bounding box center [390, 157] width 159 height 176
click at [346, 235] on span "Update" at bounding box center [352, 238] width 45 height 8
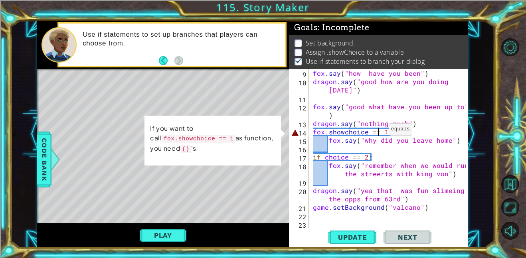
click at [379, 131] on div "fox . say ( "how have you been" ) dragon . say ( "good how are you doing [DATE]…" at bounding box center [390, 157] width 159 height 176
drag, startPoint x: 345, startPoint y: 132, endPoint x: 307, endPoint y: 135, distance: 38.0
click at [307, 135] on div "fox.showchoice == 1: 9 10 11 12 13 14 15 16 17 18 19 20 21 22 23 fox . say ( "h…" at bounding box center [377, 148] width 177 height 159
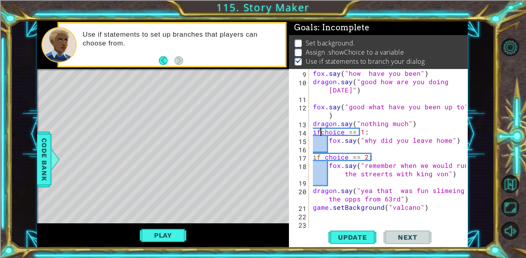
scroll to position [0, 0]
click at [416, 123] on div "fox . say ( "how have you been" ) dragon . say ( "good how are you doing [DATE]…" at bounding box center [390, 157] width 159 height 176
type textarea "dragon.say("nothing much")"
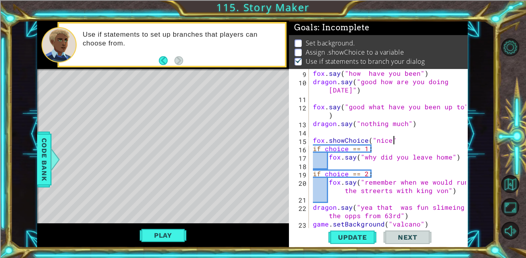
scroll to position [0, 5]
click at [357, 234] on span "Update" at bounding box center [352, 238] width 45 height 8
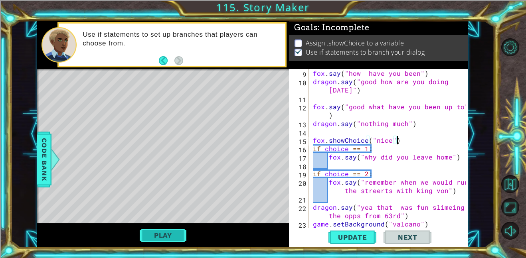
click at [153, 236] on button "Play" at bounding box center [163, 235] width 47 height 15
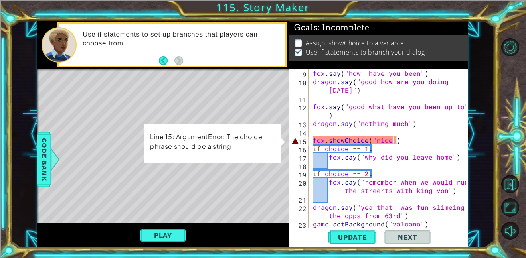
click at [393, 141] on div "fox . say ( "how have you been" ) dragon . say ( "good how are you doing [DATE]…" at bounding box center [390, 157] width 159 height 176
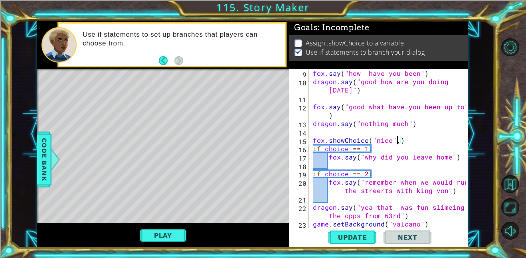
click at [416, 126] on div "fox . say ( "how have you been" ) dragon . say ( "good how are you doing [DATE]…" at bounding box center [390, 157] width 159 height 176
type textarea "dragon.say("nothing much")"
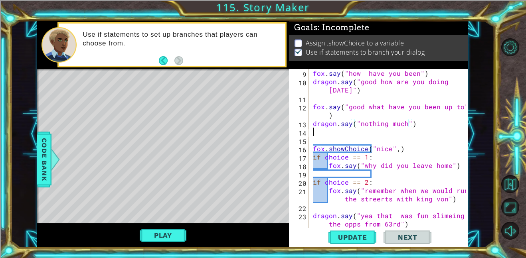
scroll to position [0, 0]
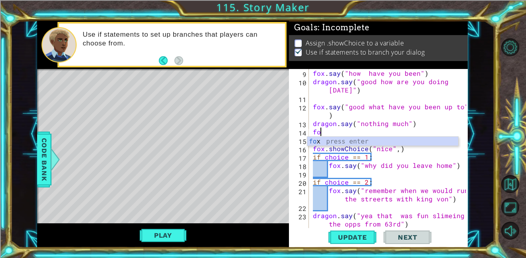
type textarea "f"
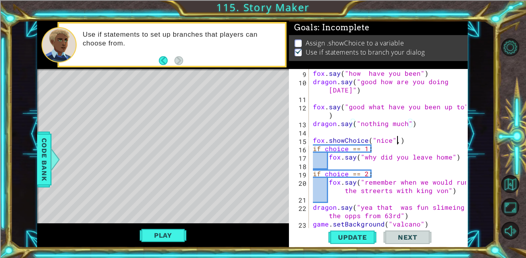
click at [397, 142] on div "fox . say ( "how have you been" ) dragon . say ( "good how are you doing [DATE]…" at bounding box center [390, 157] width 159 height 176
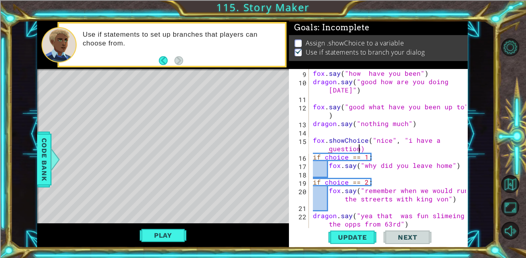
scroll to position [0, 10]
type textarea "fox.showChoice("nice", "i have a question")"
click at [347, 240] on span "Update" at bounding box center [352, 238] width 45 height 8
click at [163, 237] on button "Play" at bounding box center [163, 235] width 47 height 15
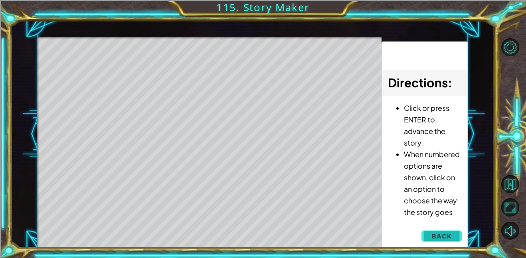
click at [439, 230] on button "Back" at bounding box center [442, 236] width 40 height 16
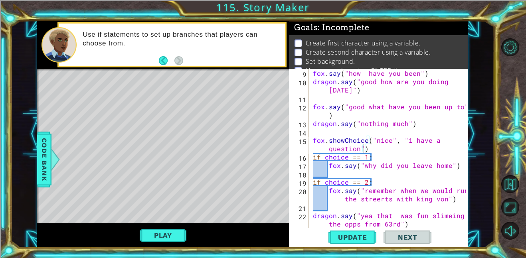
click at [375, 152] on div "fox . say ( "how have you been" ) dragon . say ( "good how are you doing [DATE]…" at bounding box center [390, 157] width 159 height 176
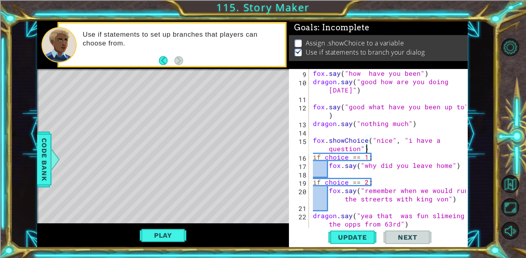
scroll to position [0, 0]
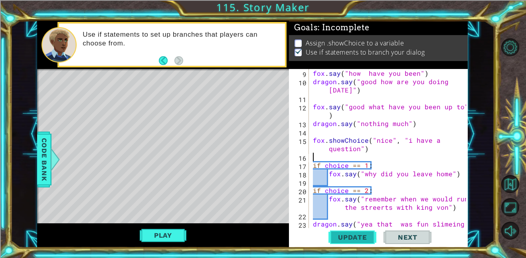
click at [357, 235] on span "Update" at bounding box center [352, 238] width 45 height 8
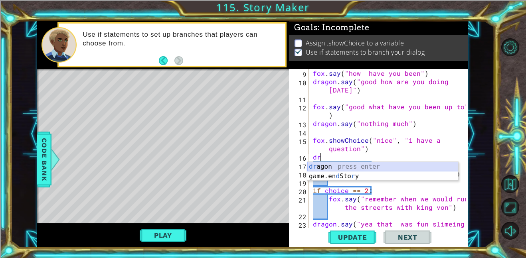
click at [361, 166] on div "dr agon press enter game.en d Sto r y press enter" at bounding box center [382, 181] width 151 height 38
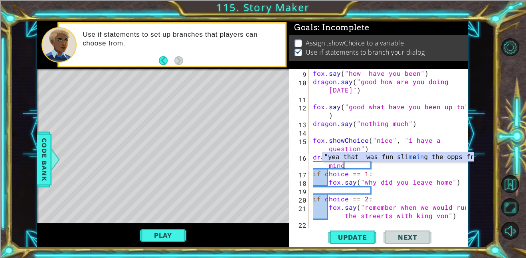
scroll to position [0, 10]
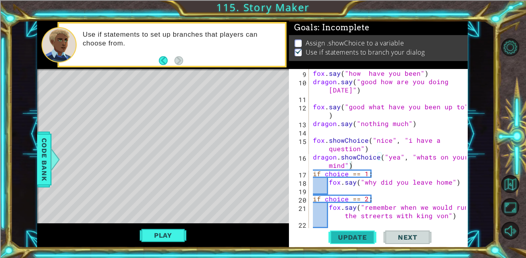
click at [352, 232] on button "Update" at bounding box center [353, 237] width 48 height 18
click at [48, 178] on span "Code Bank" at bounding box center [44, 159] width 13 height 49
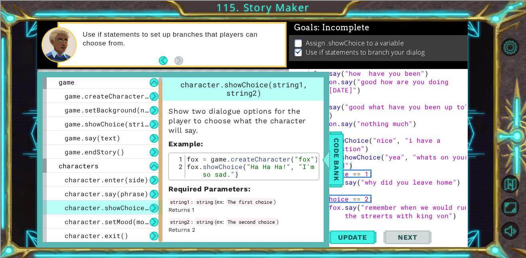
click at [380, 169] on div "fox . say ( "how have you been" ) dragon . say ( "good how are you doing [DATE]…" at bounding box center [390, 161] width 159 height 184
click at [417, 159] on div "fox . say ( "how have you been" ) dragon . say ( "good how are you doing [DATE]…" at bounding box center [390, 161] width 159 height 184
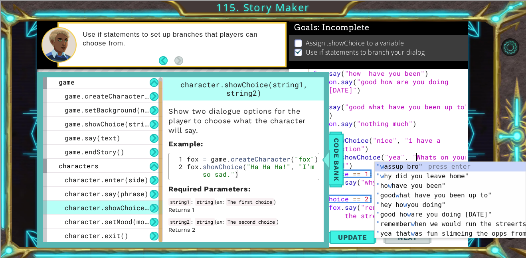
scroll to position [0, 6]
click at [426, 148] on div "fox . say ( "how have you been" ) dragon . say ( "good how are you doing [DATE]…" at bounding box center [390, 161] width 159 height 184
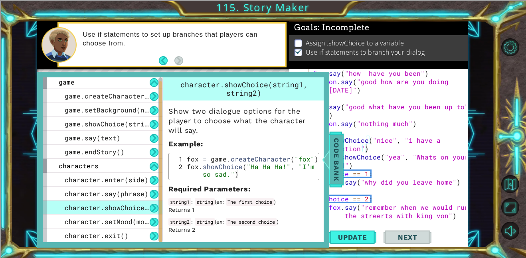
click at [335, 169] on span "Code Bank" at bounding box center [336, 159] width 13 height 49
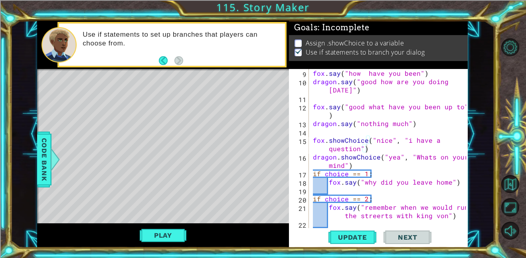
click at [353, 168] on div "fox . say ( "how have you been" ) dragon . say ( "good how are you doing [DATE]…" at bounding box center [390, 161] width 159 height 184
type textarea "dragon.showChoice("yea", "Whats on your mind")"
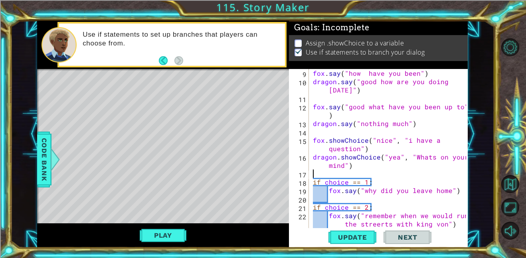
scroll to position [0, 0]
click at [343, 239] on span "Update" at bounding box center [352, 238] width 45 height 8
click at [345, 238] on span "Update" at bounding box center [352, 238] width 45 height 8
click at [182, 237] on button "Play" at bounding box center [163, 235] width 47 height 15
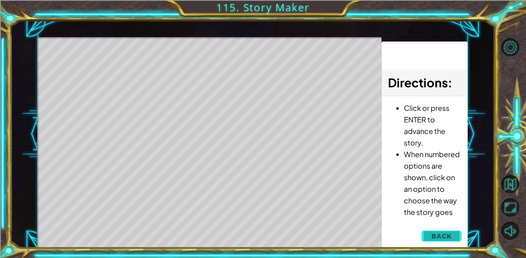
click at [436, 230] on button "Back" at bounding box center [442, 236] width 40 height 16
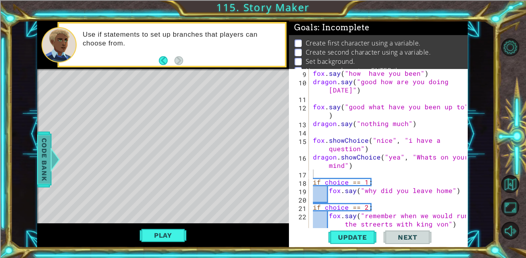
click at [40, 162] on span "Code Bank" at bounding box center [44, 159] width 13 height 49
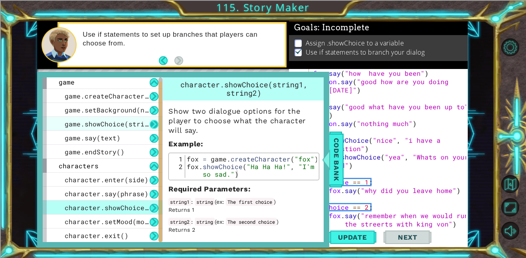
click at [152, 123] on button at bounding box center [154, 124] width 9 height 9
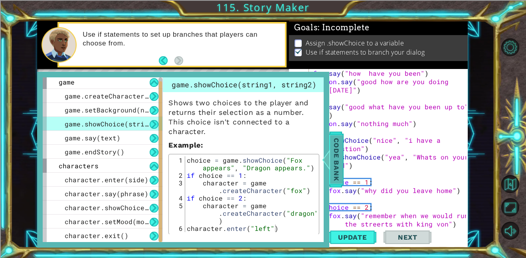
click at [329, 162] on div at bounding box center [326, 160] width 10 height 24
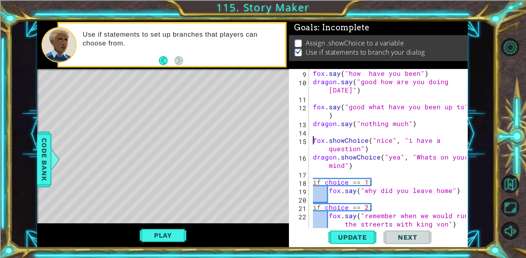
click at [314, 140] on div "fox . say ( "how have you been" ) dragon . say ( "good how are you doing [DATE]…" at bounding box center [390, 157] width 159 height 176
click at [313, 156] on div "fox . say ( "how have you been" ) dragon . say ( "good how are you doing [DATE]…" at bounding box center [390, 157] width 159 height 176
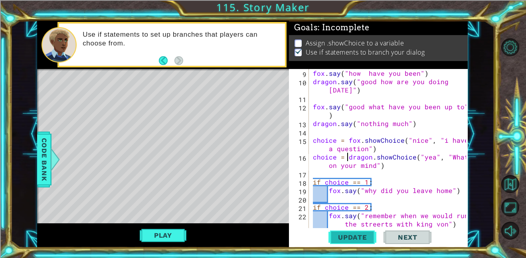
click at [349, 238] on span "Update" at bounding box center [352, 238] width 45 height 8
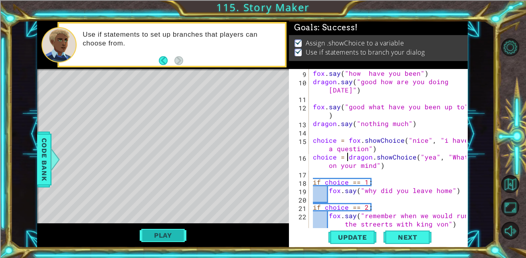
click at [180, 236] on button "Play" at bounding box center [163, 235] width 47 height 15
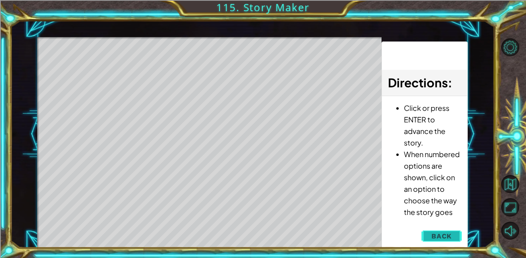
click at [438, 234] on span "Back" at bounding box center [442, 236] width 20 height 8
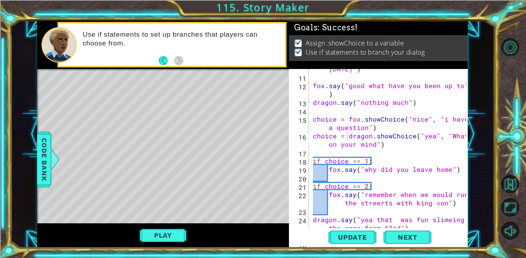
scroll to position [88, 0]
click at [441, 222] on div "dragon . say ( "good how are you doing [DATE]" ) fox . say ( "good what have yo…" at bounding box center [390, 152] width 159 height 193
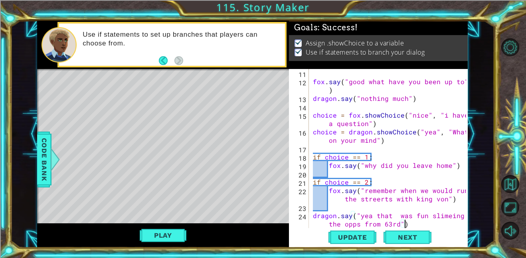
type textarea "game.setBackground("valcano")"
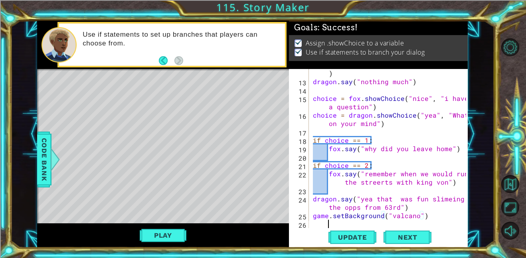
scroll to position [0, 0]
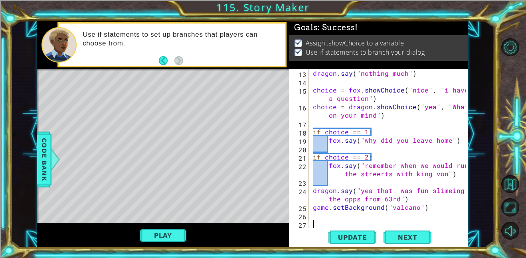
click at [411, 200] on div "dragon . say ( "nothing much" ) choice = fox . showChoice ( "nice" , "i have a …" at bounding box center [390, 157] width 159 height 176
type textarea "dragon.say("yea that was fun slimeing the opps from 63rd")"
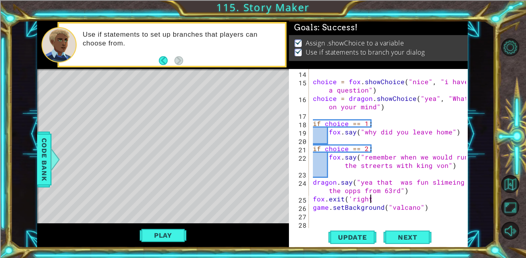
scroll to position [0, 3]
type textarea "fox.exit('right")"
click at [380, 207] on div "choice = fox . showChoice ( "nice" , "i have a question" ) choice = dragon . sh…" at bounding box center [390, 157] width 159 height 176
click at [378, 206] on div "choice = fox . showChoice ( "nice" , "i have a question" ) choice = dragon . sh…" at bounding box center [390, 157] width 159 height 176
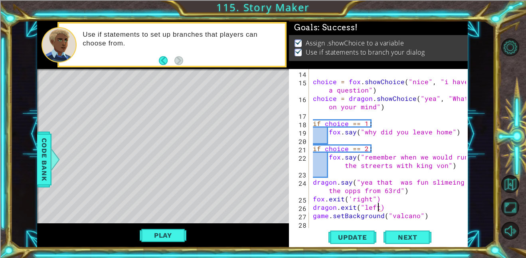
scroll to position [0, 4]
click at [428, 218] on div "choice = fox . showChoice ( "nice" , "i have a question" ) choice = dragon . sh…" at bounding box center [390, 157] width 159 height 176
type textarea "game.setBackground("valcano")"
click at [363, 237] on span "Update" at bounding box center [352, 238] width 45 height 8
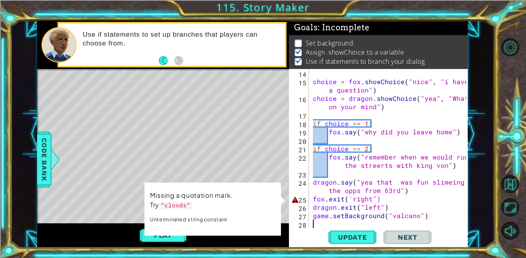
click at [351, 199] on div "choice = fox . showChoice ( "nice" , "i have a question" ) choice = dragon . sh…" at bounding box center [390, 157] width 159 height 176
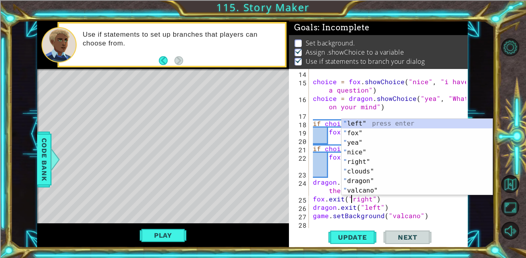
scroll to position [0, 2]
type textarea "fox.exit("right")"
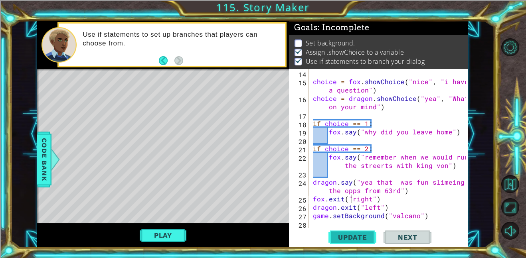
click at [353, 236] on span "Update" at bounding box center [352, 238] width 45 height 8
